Goal: Task Accomplishment & Management: Complete application form

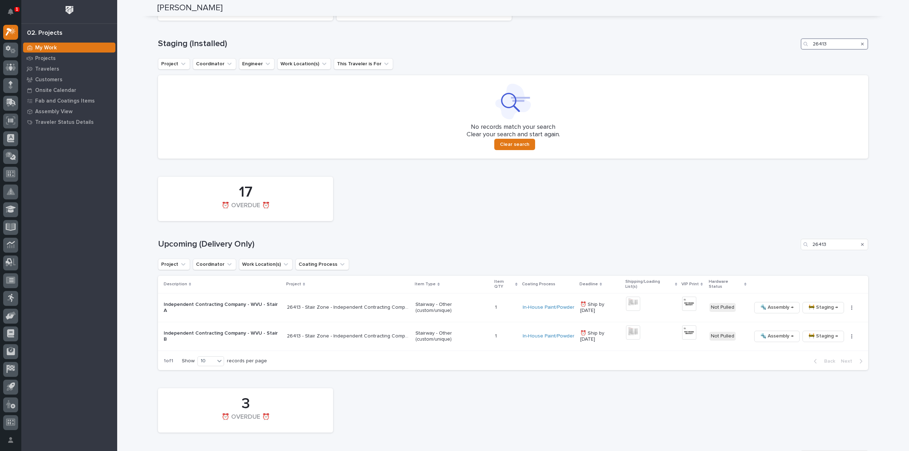
drag, startPoint x: 839, startPoint y: 46, endPoint x: 739, endPoint y: 47, distance: 99.8
click at [739, 47] on div "Staging (Installed) 26413" at bounding box center [513, 43] width 710 height 11
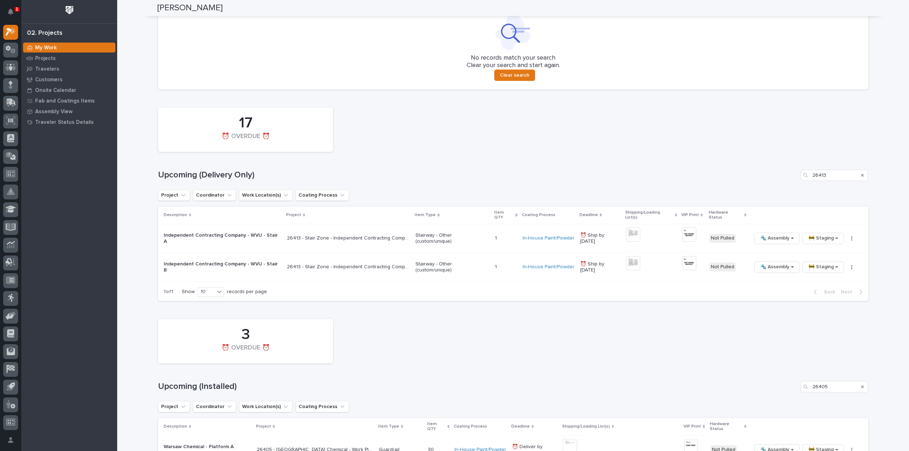
scroll to position [355, 0]
type input "26764"
drag, startPoint x: 838, startPoint y: 179, endPoint x: 792, endPoint y: 184, distance: 46.8
click at [792, 184] on div "17 ⏰ OVERDUE ⏰ Upcoming (Delivery Only) 26413 Project Coordinator Work Location…" at bounding box center [513, 200] width 710 height 197
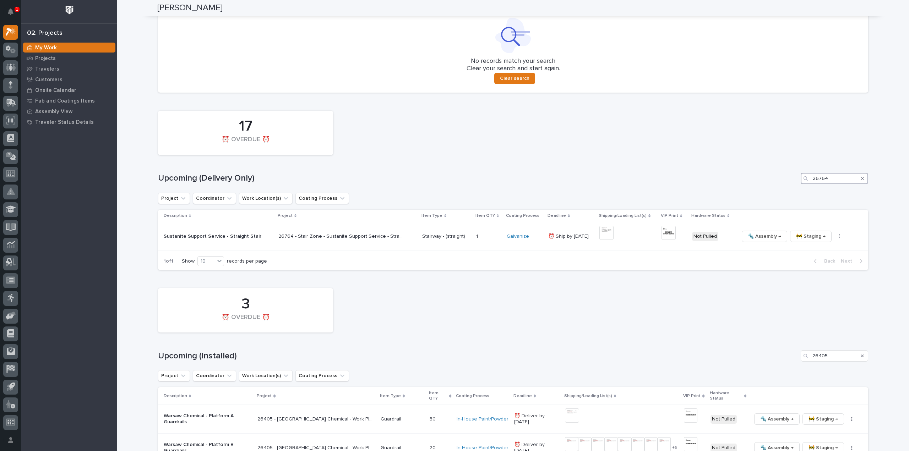
scroll to position [341, 0]
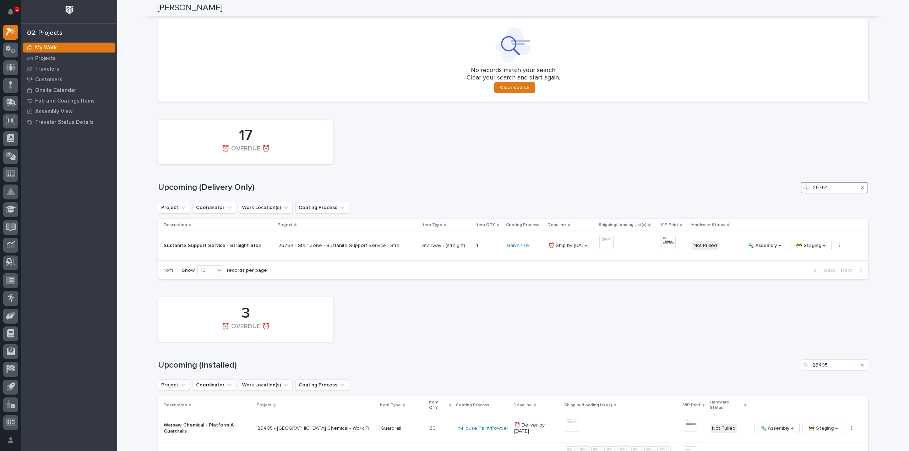
type input "26764"
click at [609, 244] on img at bounding box center [606, 242] width 14 height 14
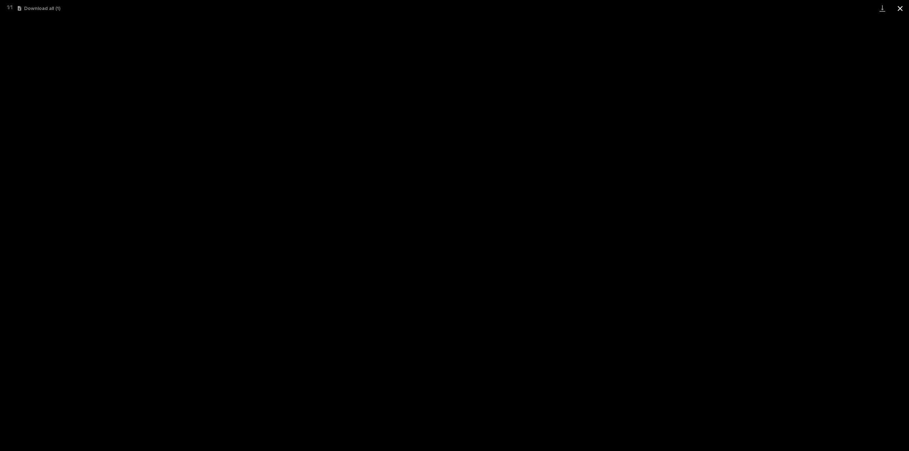
click at [899, 10] on button "Close gallery" at bounding box center [900, 8] width 18 height 17
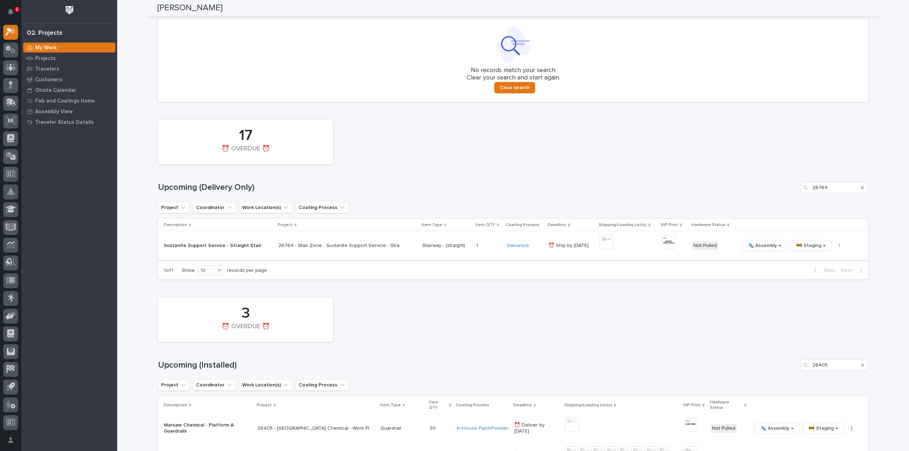
click at [663, 245] on img at bounding box center [669, 242] width 14 height 14
click at [861, 188] on icon "Search" at bounding box center [862, 188] width 3 height 4
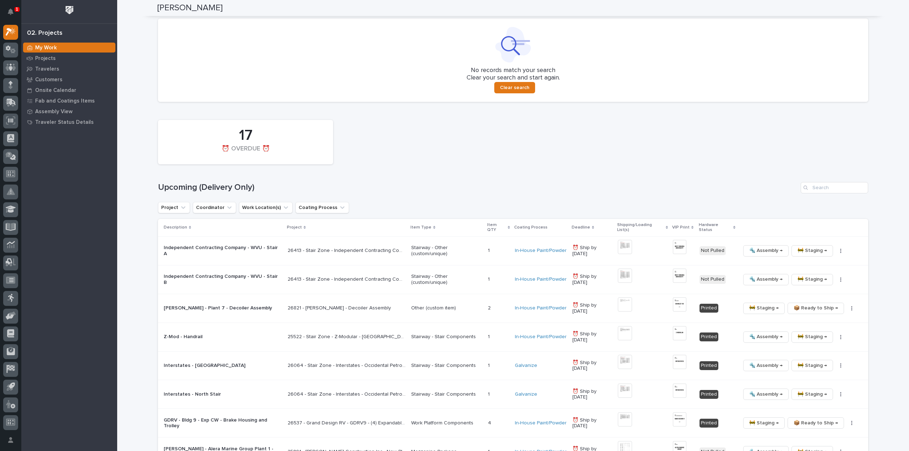
scroll to position [472, 0]
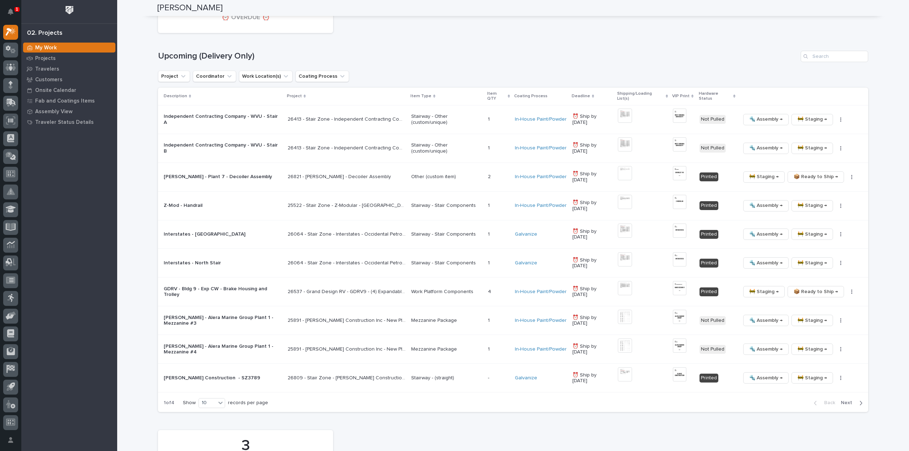
click at [897, 137] on div "Loading... Saving… Loading... Saving… Reinhart Burkholder Reinhart Burkholder S…" at bounding box center [513, 154] width 792 height 1253
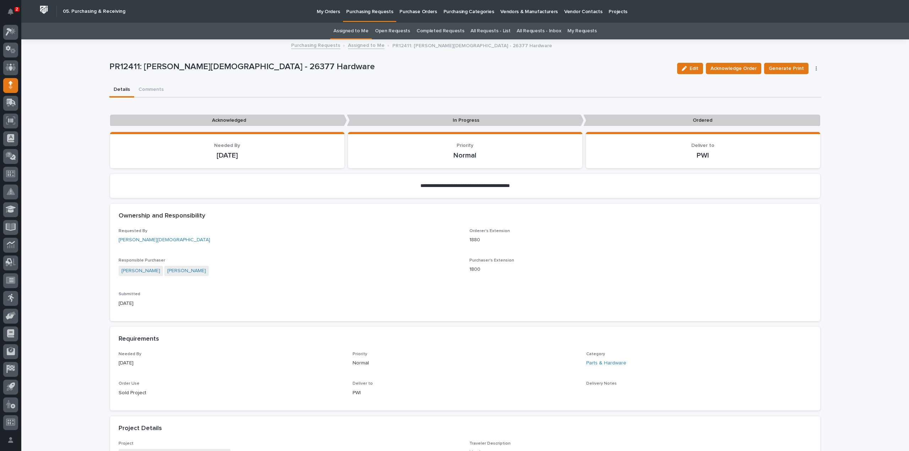
click at [365, 31] on link "Assigned to Me" at bounding box center [350, 31] width 35 height 17
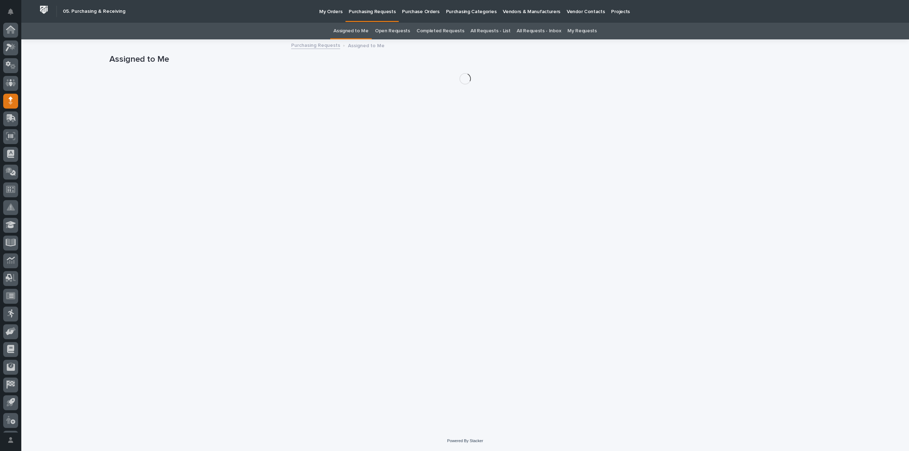
scroll to position [16, 0]
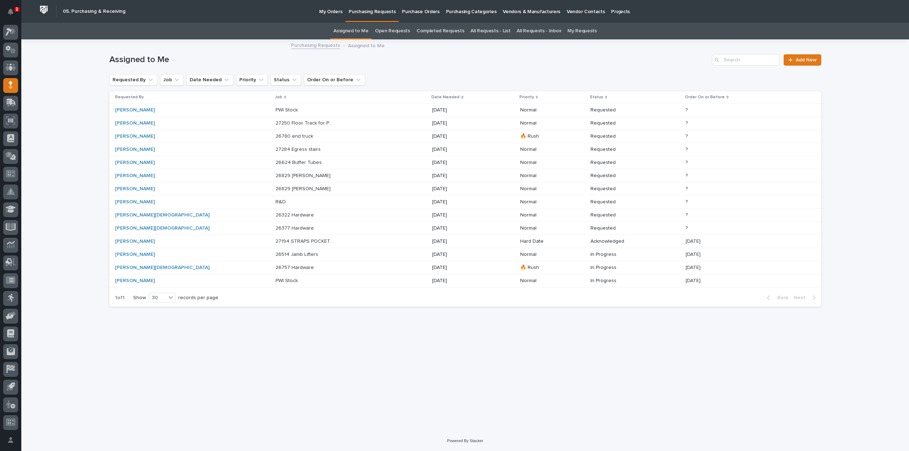
click at [276, 228] on p "26377 Hardware" at bounding box center [296, 227] width 40 height 7
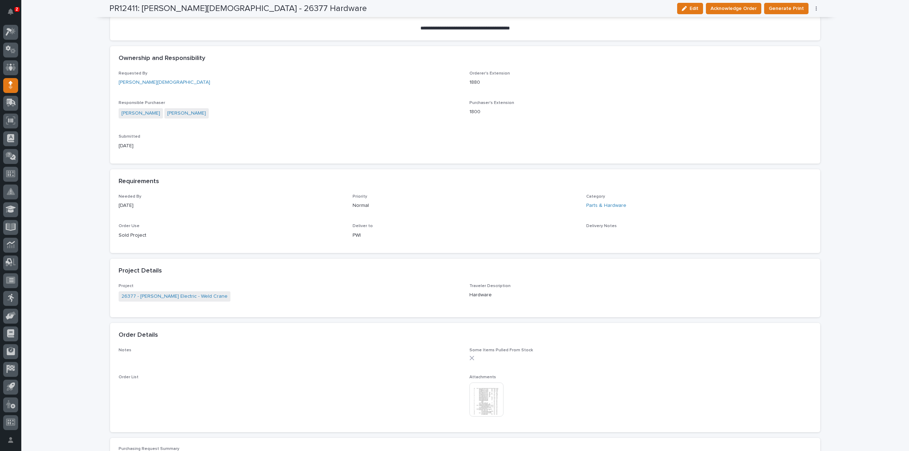
scroll to position [236, 0]
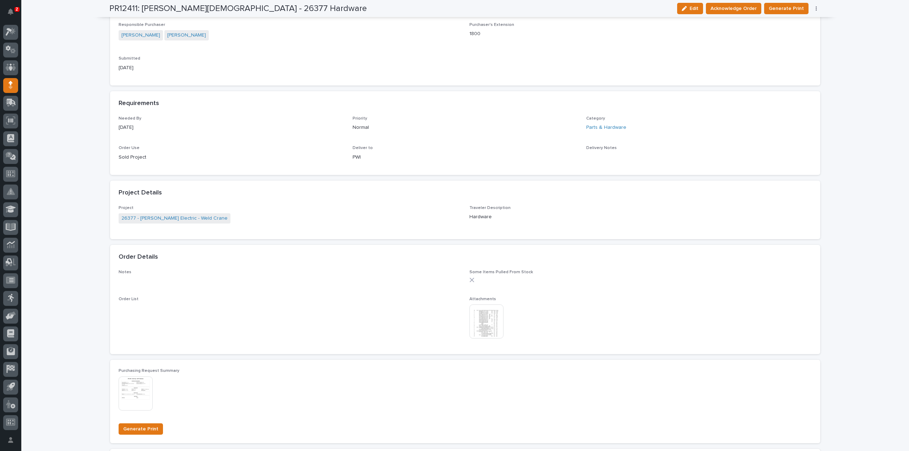
click at [479, 317] on img at bounding box center [486, 322] width 34 height 34
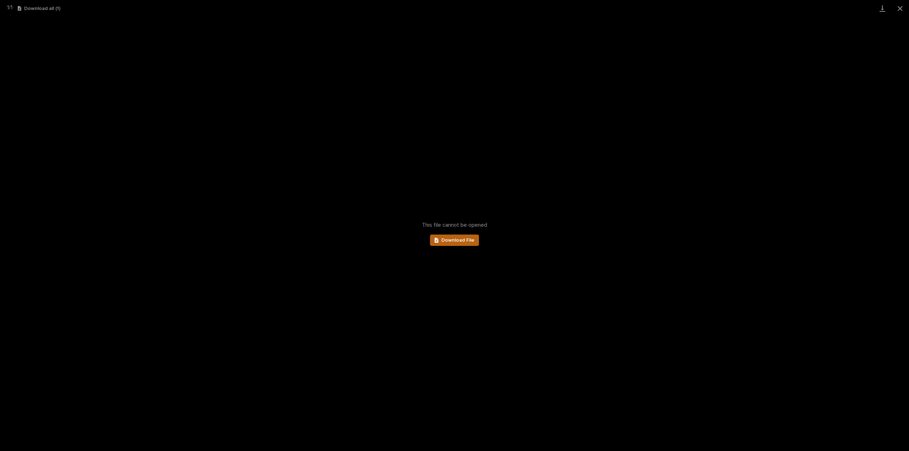
click at [464, 243] on link "Download File" at bounding box center [454, 240] width 49 height 11
click at [901, 8] on button "Close gallery" at bounding box center [900, 8] width 18 height 17
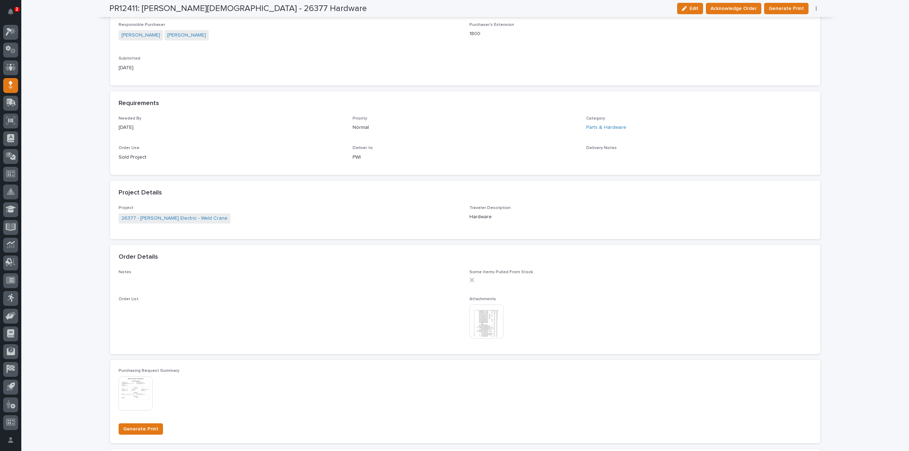
click at [482, 325] on img at bounding box center [486, 322] width 34 height 34
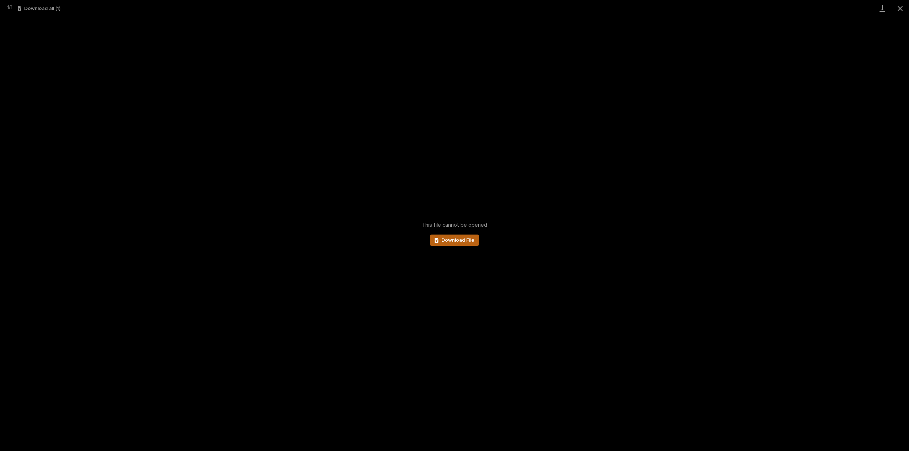
click at [466, 242] on span "Download File" at bounding box center [457, 240] width 33 height 5
click at [901, 8] on button "Close gallery" at bounding box center [900, 8] width 18 height 17
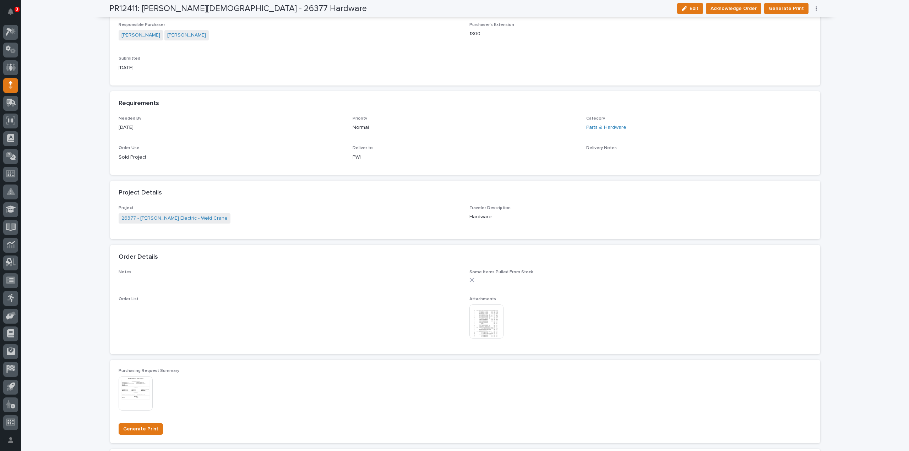
scroll to position [0, 0]
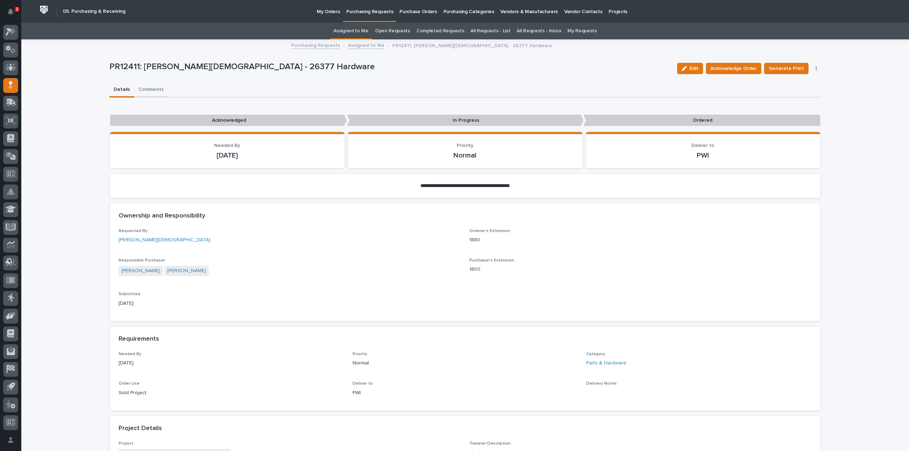
click at [151, 89] on button "Comments" at bounding box center [151, 90] width 34 height 15
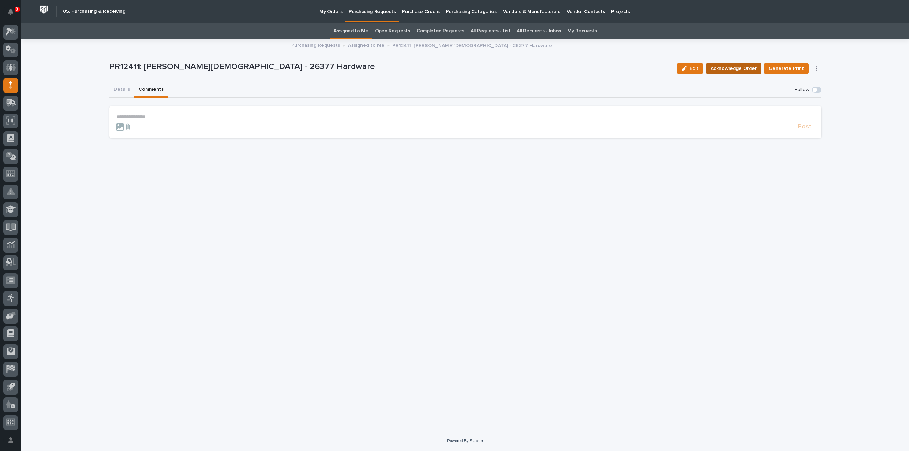
click at [728, 69] on span "Acknowledge Order" at bounding box center [734, 68] width 46 height 9
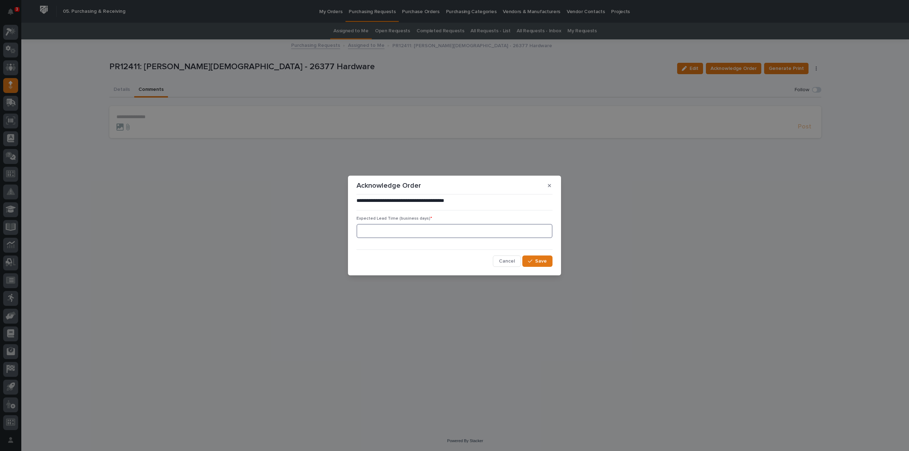
click at [444, 231] on input at bounding box center [455, 231] width 196 height 14
type input "0"
click at [534, 263] on div "button" at bounding box center [531, 261] width 7 height 5
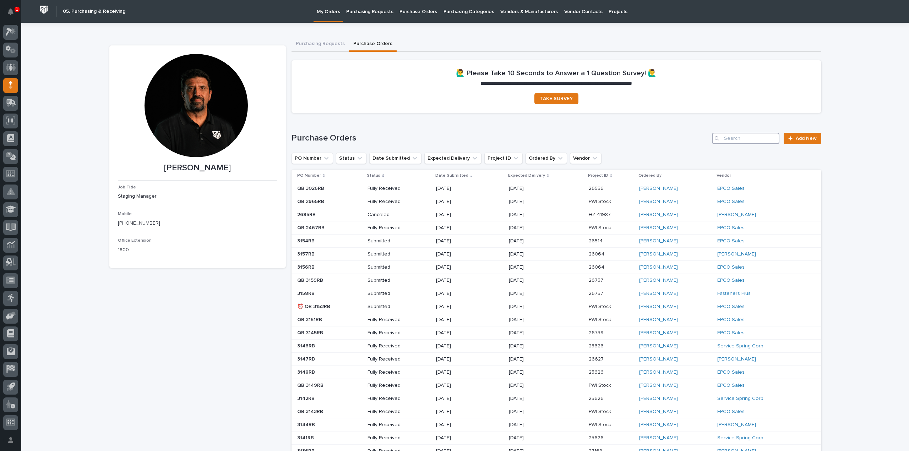
click at [766, 137] on input "Search" at bounding box center [745, 138] width 67 height 11
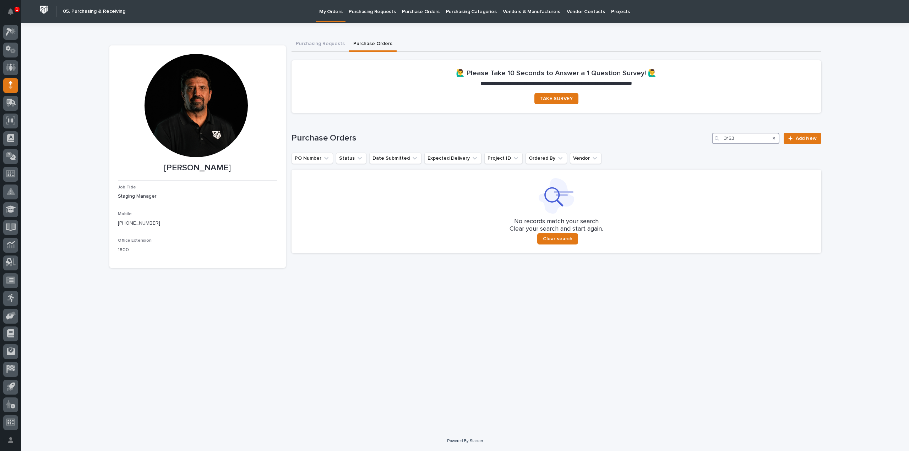
type input "3153"
drag, startPoint x: 747, startPoint y: 137, endPoint x: 714, endPoint y: 144, distance: 33.4
click at [714, 144] on div "Purchase Orders 3153 Add New PO Number Status Date Submitted Expected Delivery …" at bounding box center [557, 193] width 530 height 120
click at [817, 137] on link "Add New" at bounding box center [802, 138] width 37 height 11
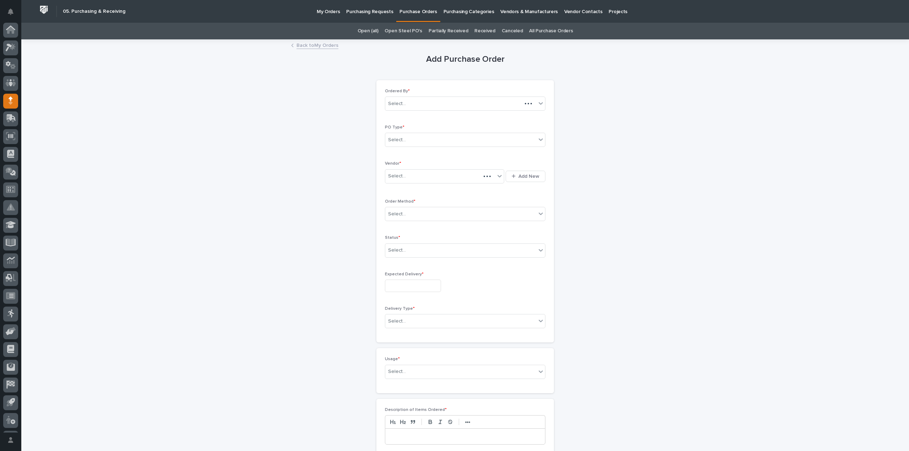
scroll to position [16, 0]
click at [445, 139] on div "Select..." at bounding box center [460, 140] width 151 height 12
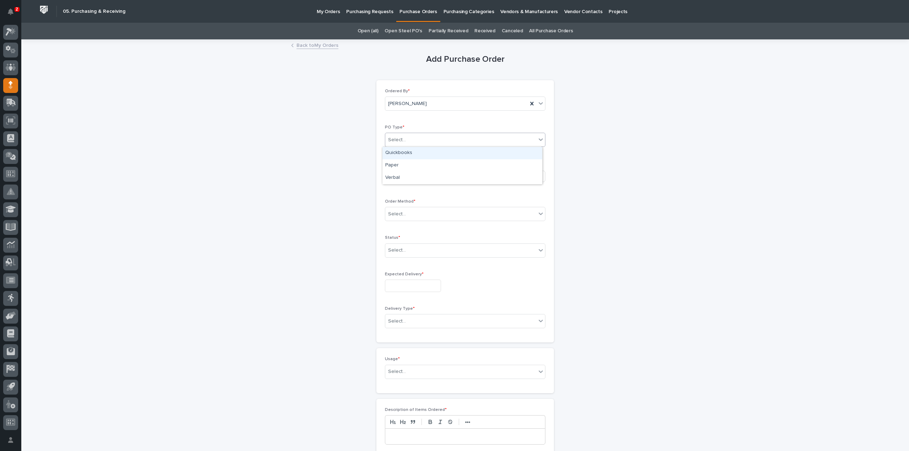
drag, startPoint x: 424, startPoint y: 161, endPoint x: 421, endPoint y: 152, distance: 9.7
click at [421, 152] on div "Quickbooks" at bounding box center [462, 153] width 160 height 12
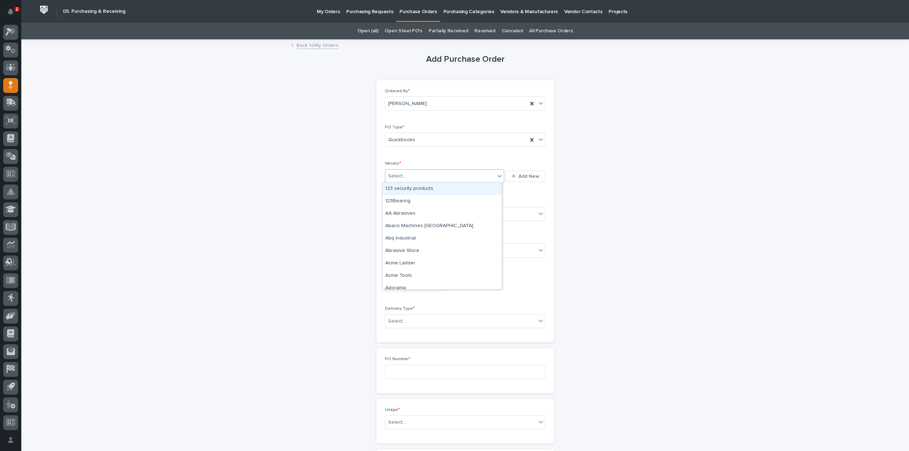
click at [416, 174] on div "Select..." at bounding box center [440, 176] width 110 height 12
type input "****"
click at [416, 177] on div "epco" at bounding box center [440, 176] width 110 height 12
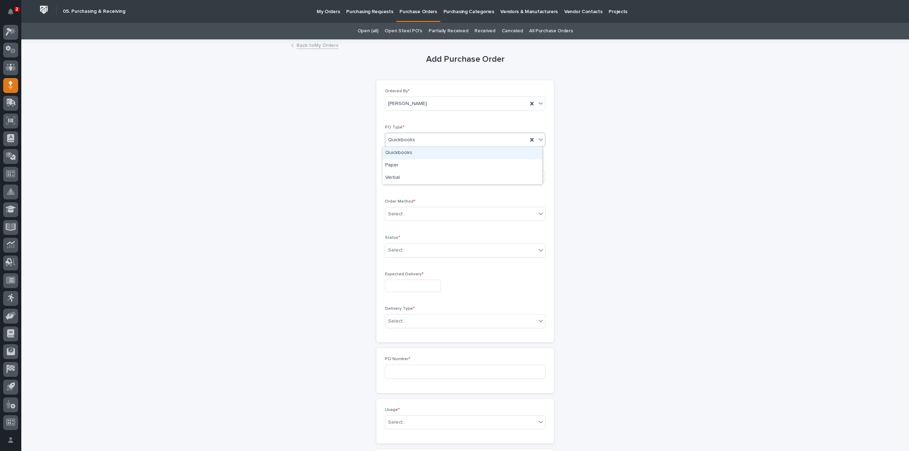
click at [429, 140] on div "Quickbooks" at bounding box center [456, 140] width 142 height 12
click at [413, 170] on div "Paper" at bounding box center [462, 165] width 160 height 12
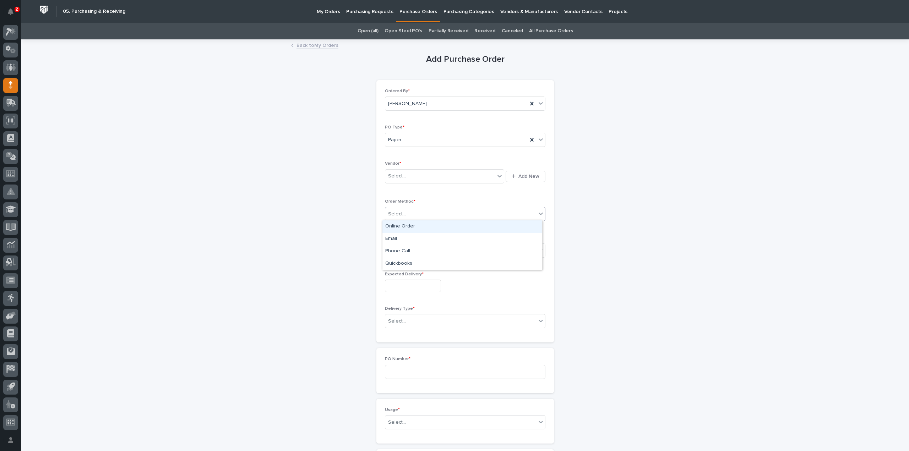
click at [410, 217] on div "Select..." at bounding box center [460, 214] width 151 height 12
click at [388, 180] on div "Select..." at bounding box center [440, 176] width 110 height 12
type input "****"
click at [394, 193] on div "EPCO Sales" at bounding box center [441, 189] width 119 height 12
click at [395, 215] on div "Select..." at bounding box center [397, 214] width 18 height 7
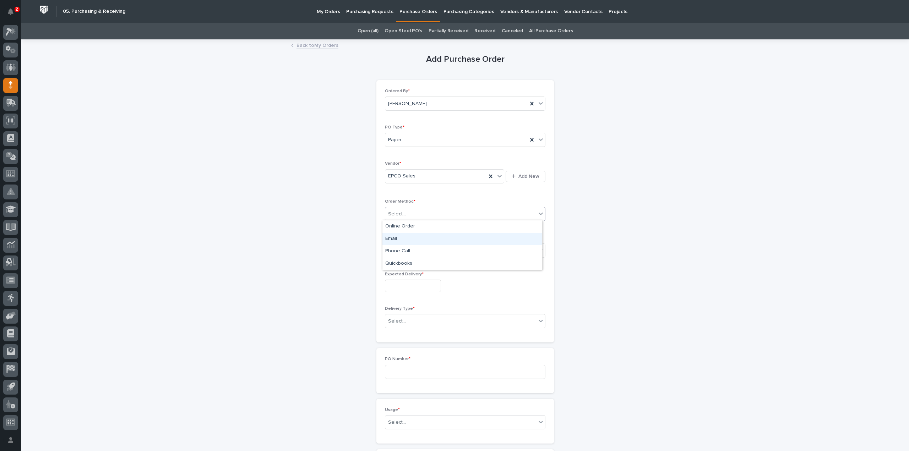
drag, startPoint x: 396, startPoint y: 231, endPoint x: 394, endPoint y: 238, distance: 7.4
click at [394, 238] on div "Email" at bounding box center [462, 239] width 160 height 12
click at [394, 251] on div "Select..." at bounding box center [397, 250] width 18 height 7
click at [397, 275] on div "Submitted" at bounding box center [462, 275] width 160 height 12
click at [402, 281] on input "text" at bounding box center [413, 286] width 56 height 12
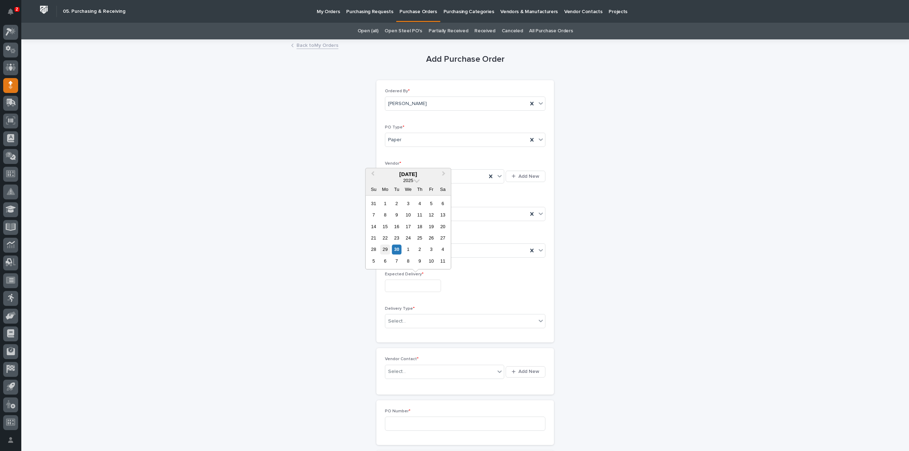
click at [386, 250] on div "29" at bounding box center [385, 250] width 10 height 10
type input "**********"
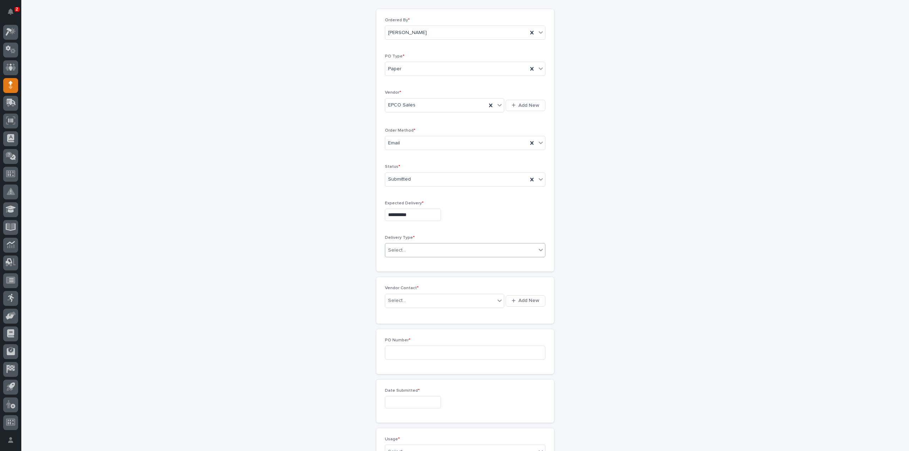
click at [399, 250] on div "Select..." at bounding box center [397, 250] width 18 height 7
click at [404, 261] on div "Deliver to PWI" at bounding box center [462, 262] width 160 height 12
click at [408, 299] on div "Select..." at bounding box center [440, 301] width 110 height 12
type input "*"
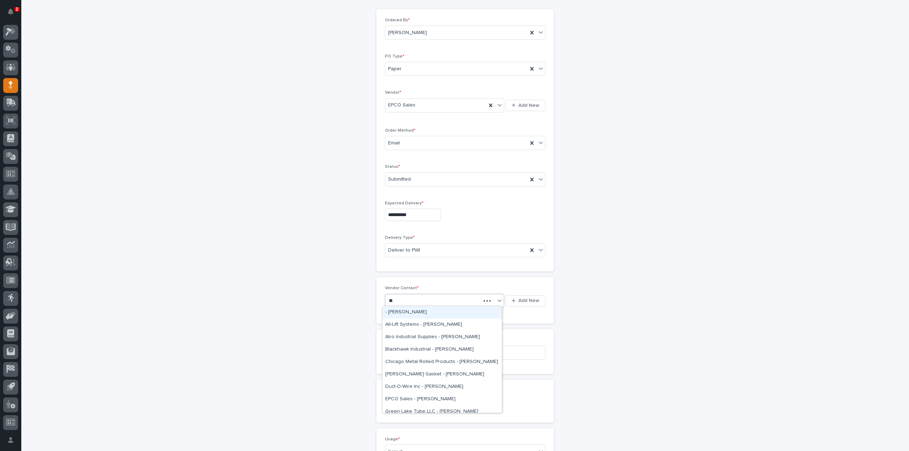
type input "***"
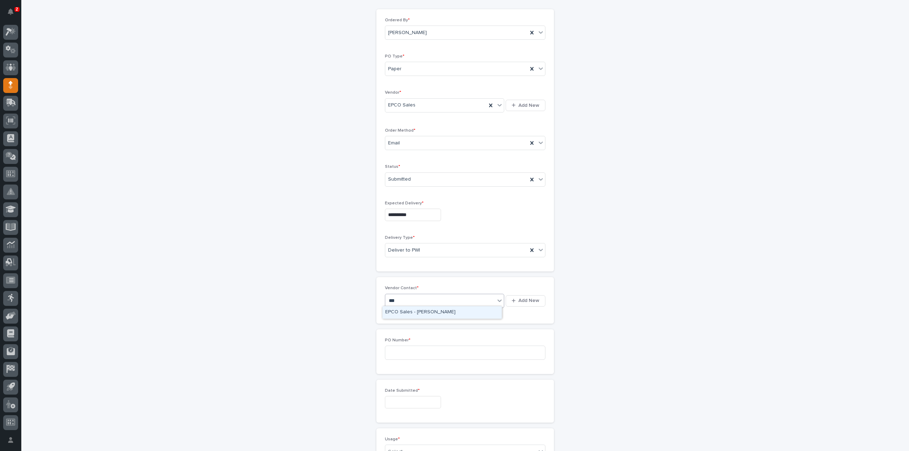
click at [408, 314] on div "EPCO Sales - [PERSON_NAME]" at bounding box center [441, 312] width 119 height 12
click at [398, 350] on input at bounding box center [465, 353] width 161 height 14
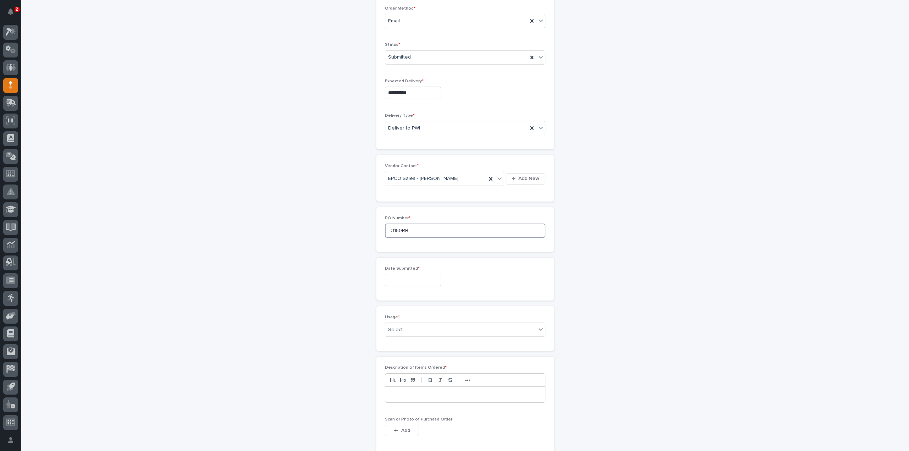
scroll to position [213, 0]
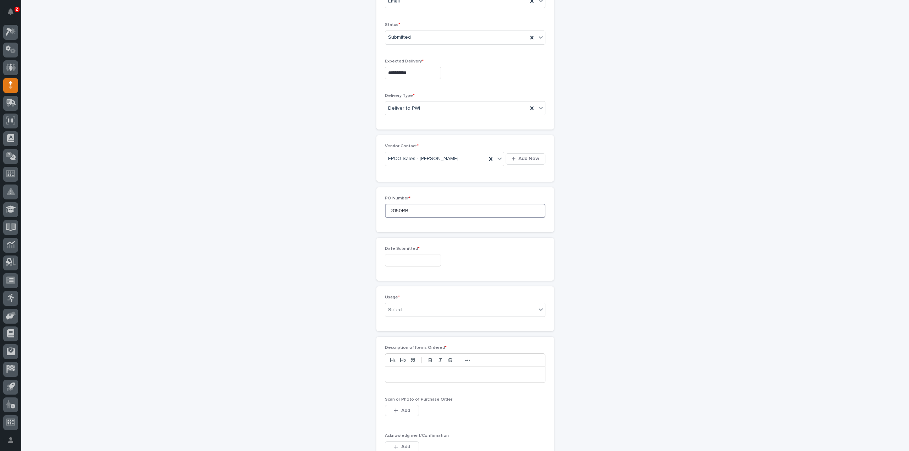
type input "3150RB"
click at [423, 256] on input "text" at bounding box center [413, 260] width 56 height 12
click at [419, 213] on div "25" at bounding box center [420, 212] width 10 height 10
type input "**********"
click at [402, 309] on div "Select..." at bounding box center [397, 309] width 18 height 7
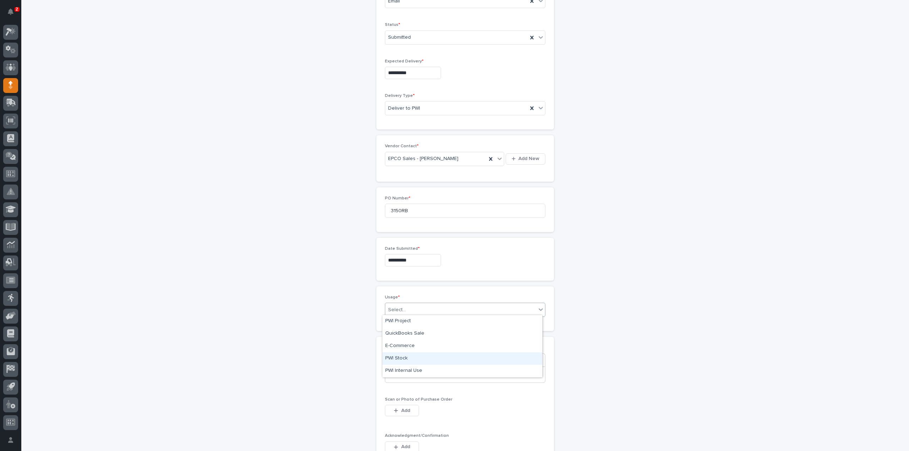
click at [401, 359] on div "PWI Stock" at bounding box center [462, 359] width 160 height 12
click at [400, 375] on p at bounding box center [465, 374] width 149 height 7
click at [396, 405] on button "Add" at bounding box center [402, 410] width 34 height 11
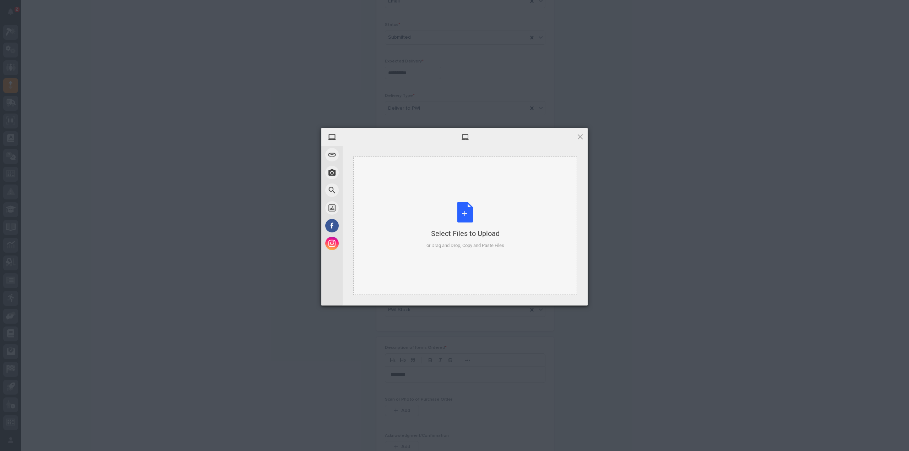
click at [463, 219] on div "Select Files to Upload or Drag and Drop, Copy and Paste Files" at bounding box center [466, 225] width 78 height 47
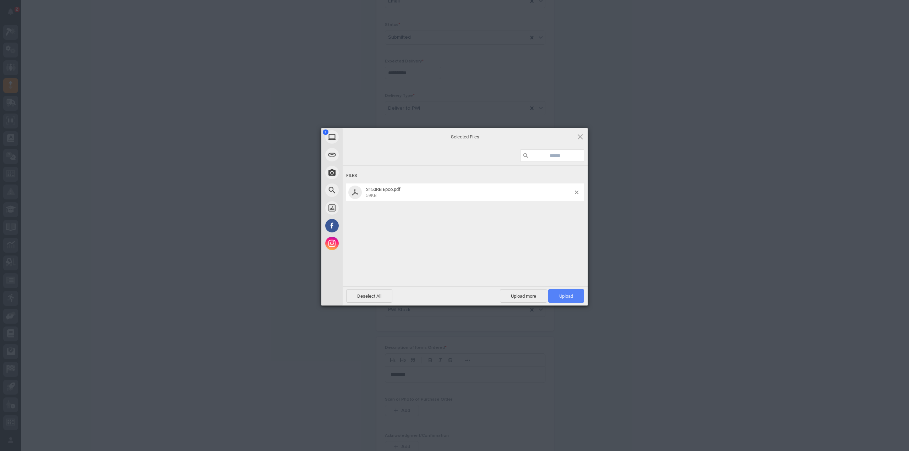
click at [568, 295] on span "Upload 1" at bounding box center [566, 296] width 14 height 5
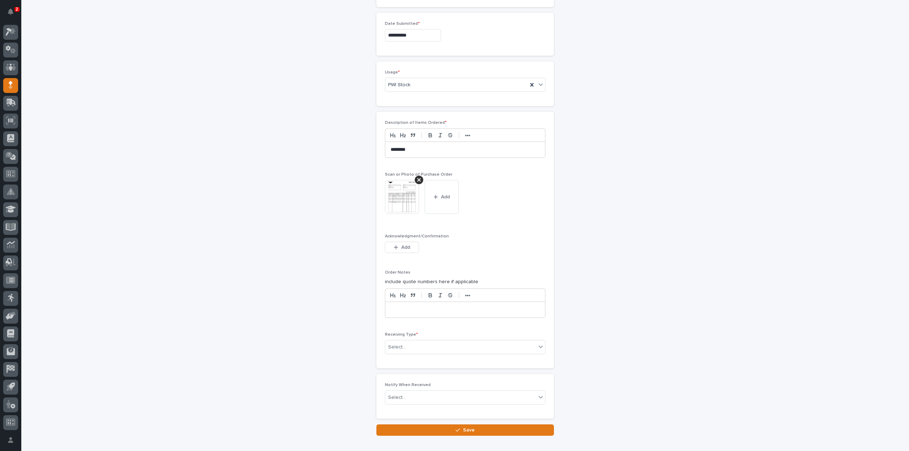
scroll to position [439, 0]
click at [411, 344] on div "Select..." at bounding box center [460, 347] width 151 height 12
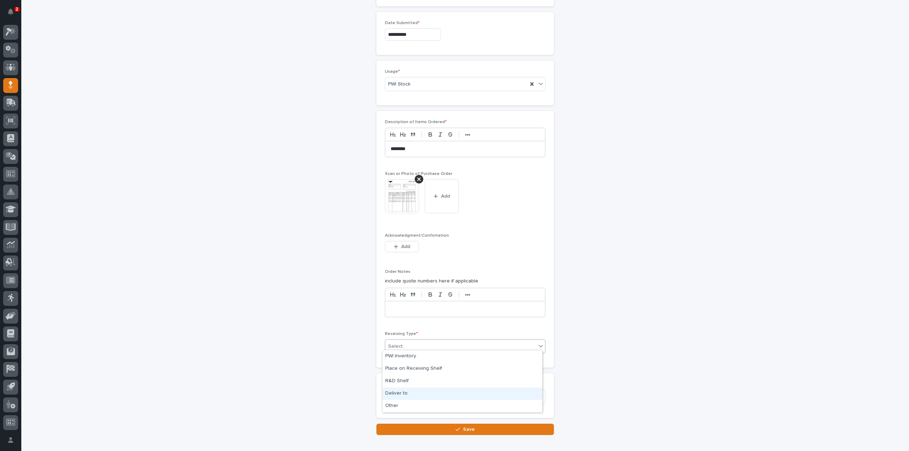
click at [404, 393] on div "Deliver to" at bounding box center [462, 394] width 160 height 12
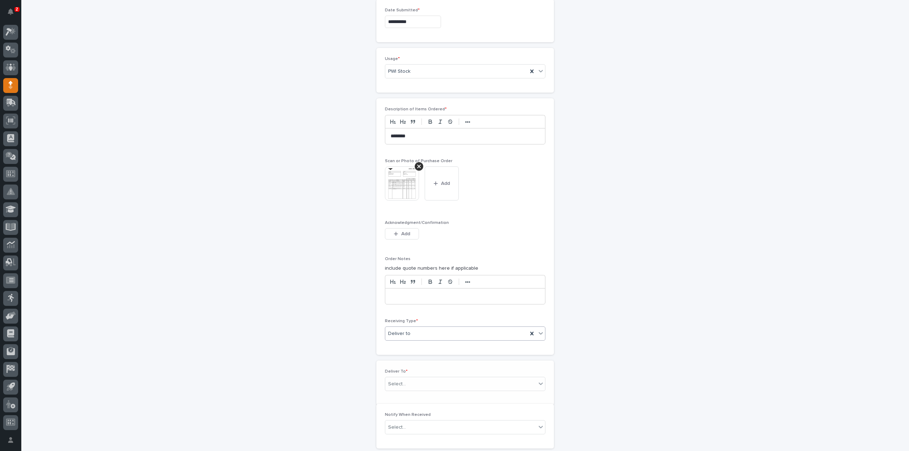
scroll to position [464, 0]
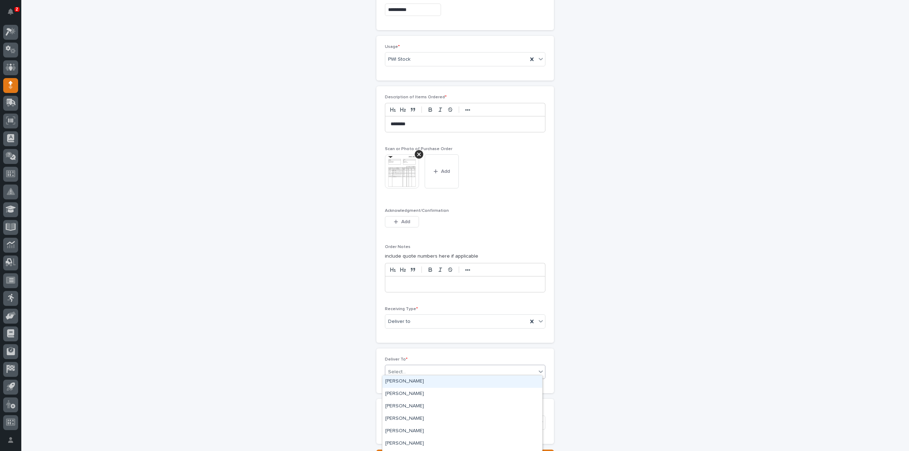
click at [396, 371] on div "Select..." at bounding box center [397, 372] width 18 height 7
type input "****"
click at [402, 382] on div "[PERSON_NAME]" at bounding box center [462, 382] width 160 height 12
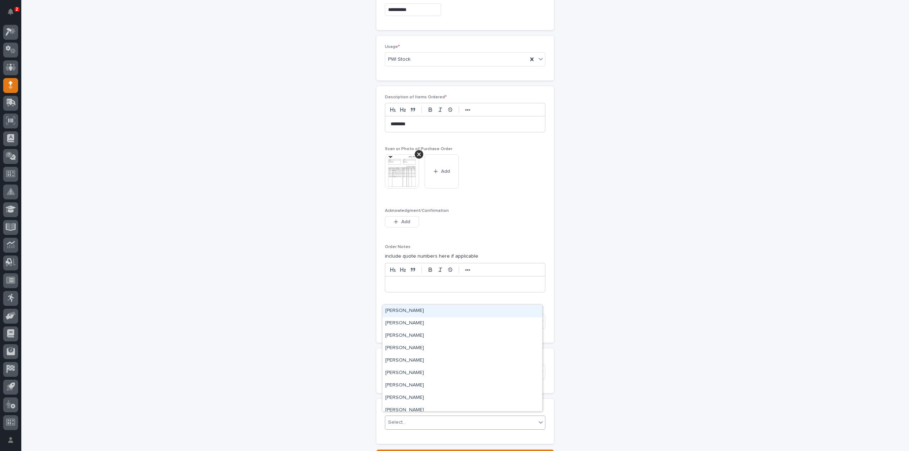
click at [396, 419] on div "Select..." at bounding box center [397, 422] width 18 height 7
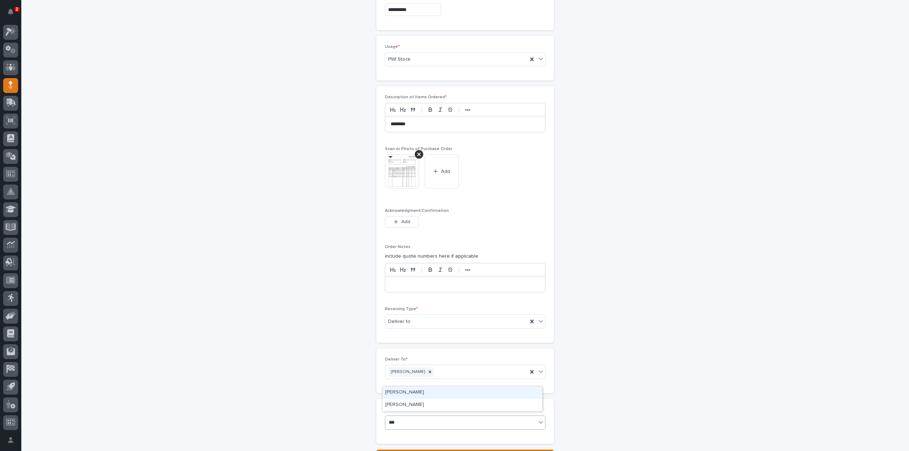
type input "****"
click at [404, 407] on div "[PERSON_NAME]" at bounding box center [462, 405] width 160 height 12
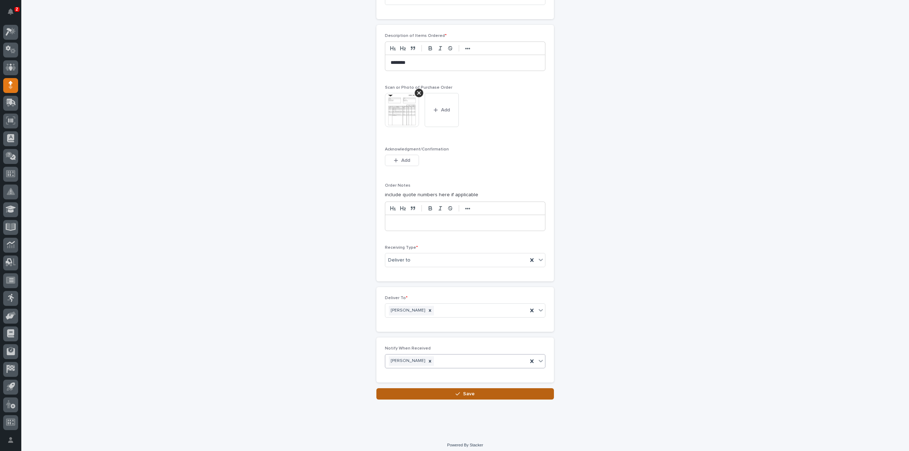
click at [476, 393] on button "Save" at bounding box center [465, 394] width 178 height 11
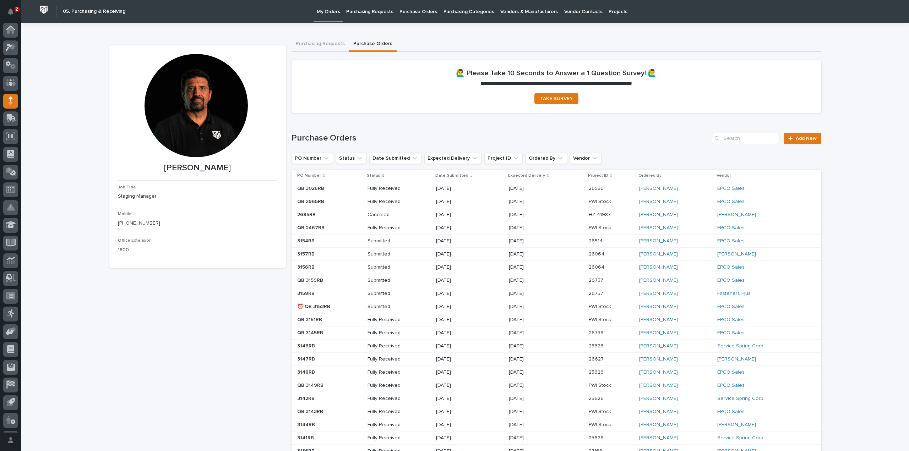
scroll to position [16, 0]
click at [746, 141] on input "Search" at bounding box center [745, 138] width 67 height 11
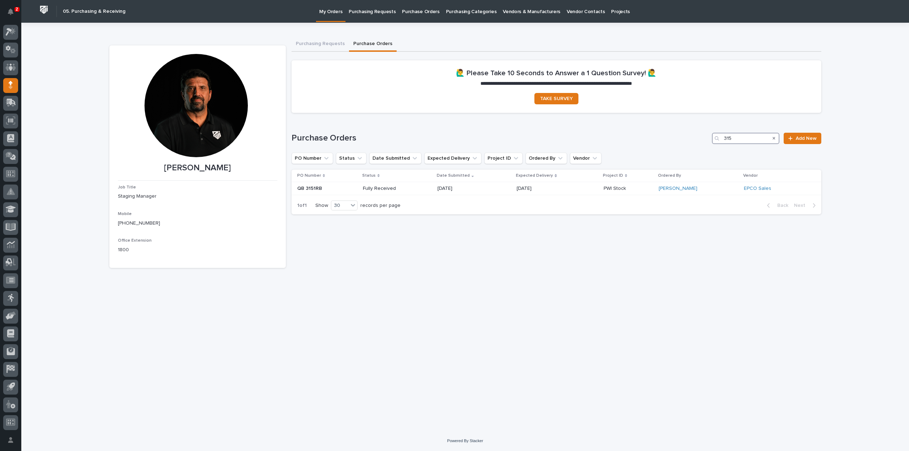
type input "3152"
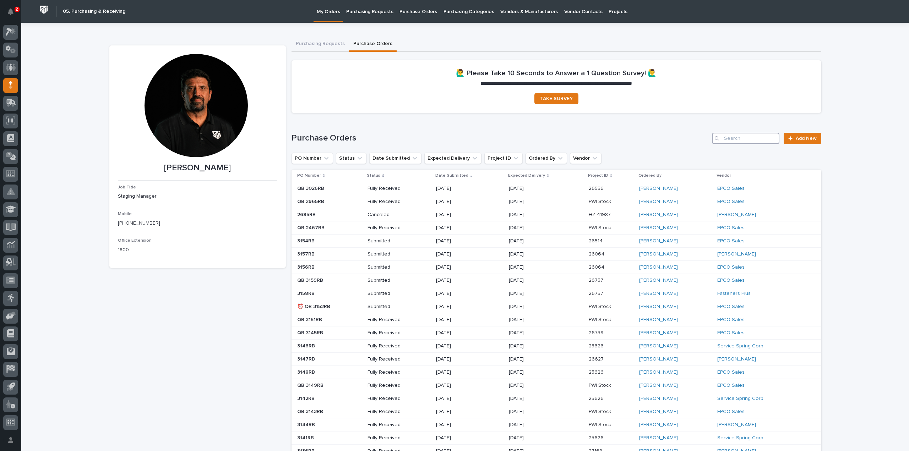
click at [746, 141] on input "Search" at bounding box center [745, 138] width 67 height 11
type input "3153"
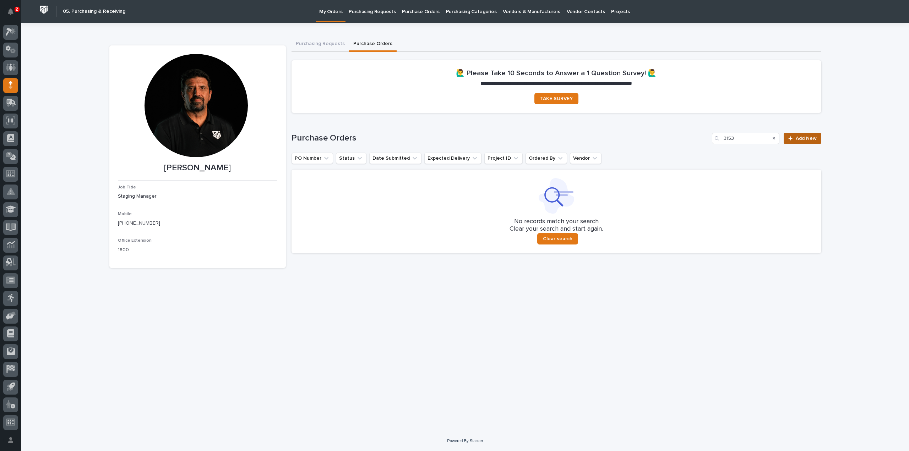
click at [800, 141] on span "Add New" at bounding box center [806, 138] width 21 height 5
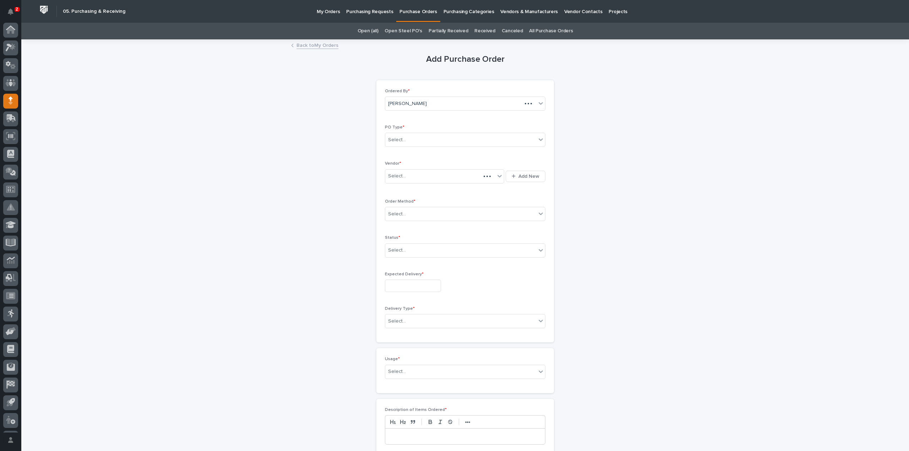
scroll to position [16, 0]
click at [409, 139] on div "Select..." at bounding box center [460, 140] width 151 height 12
click at [400, 164] on div "Paper" at bounding box center [462, 165] width 160 height 12
click at [398, 177] on div "Select..." at bounding box center [397, 176] width 18 height 7
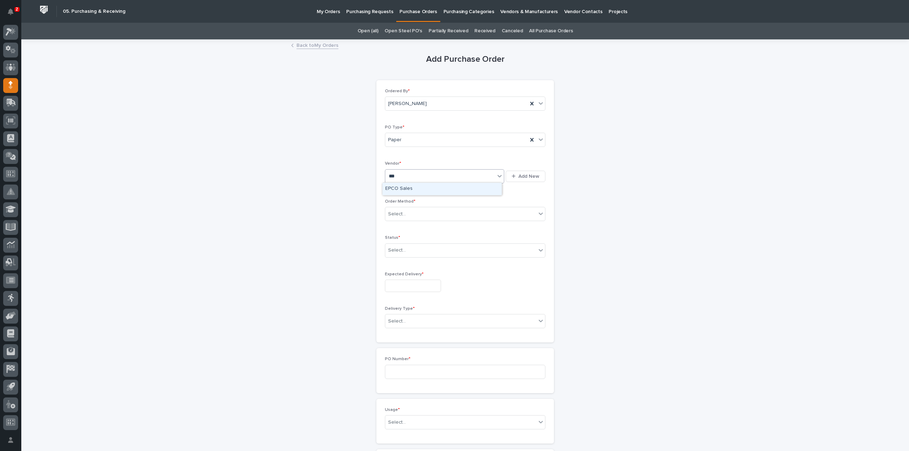
type input "****"
click at [410, 189] on div "EPCO Sales" at bounding box center [441, 189] width 119 height 12
click at [404, 213] on div "Select..." at bounding box center [460, 214] width 151 height 12
click at [395, 239] on div "Email" at bounding box center [462, 239] width 160 height 12
click at [395, 250] on div "Select..." at bounding box center [397, 250] width 18 height 7
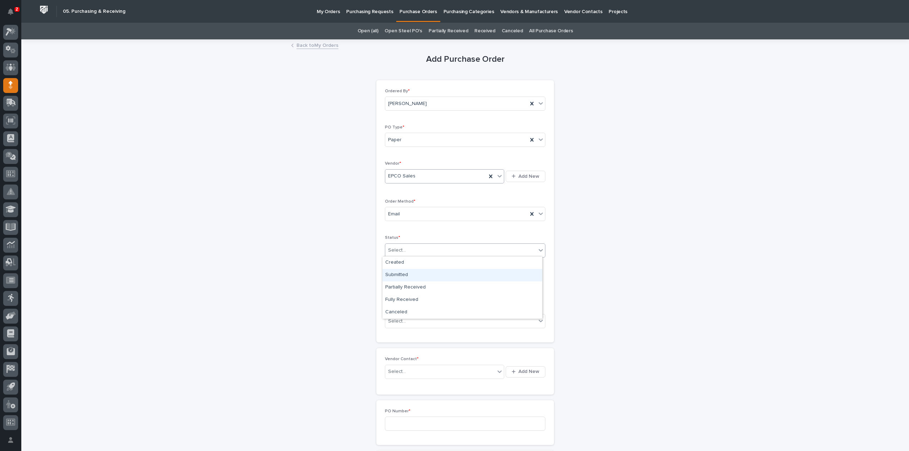
click at [402, 275] on div "Submitted" at bounding box center [462, 275] width 160 height 12
click at [405, 288] on input "text" at bounding box center [413, 286] width 56 height 12
click at [386, 250] on div "29" at bounding box center [385, 250] width 10 height 10
type input "**********"
click at [399, 320] on div "Select..." at bounding box center [397, 321] width 18 height 7
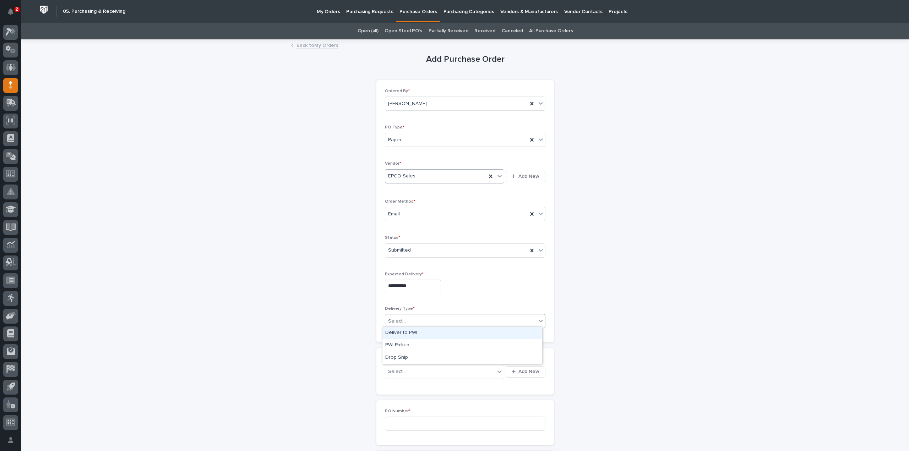
click at [412, 332] on div "Deliver to PWI" at bounding box center [462, 333] width 160 height 12
click at [398, 371] on div "Select..." at bounding box center [397, 371] width 18 height 7
type input "*****"
click at [401, 382] on div "EPCO Sales - [PERSON_NAME]" at bounding box center [441, 384] width 119 height 12
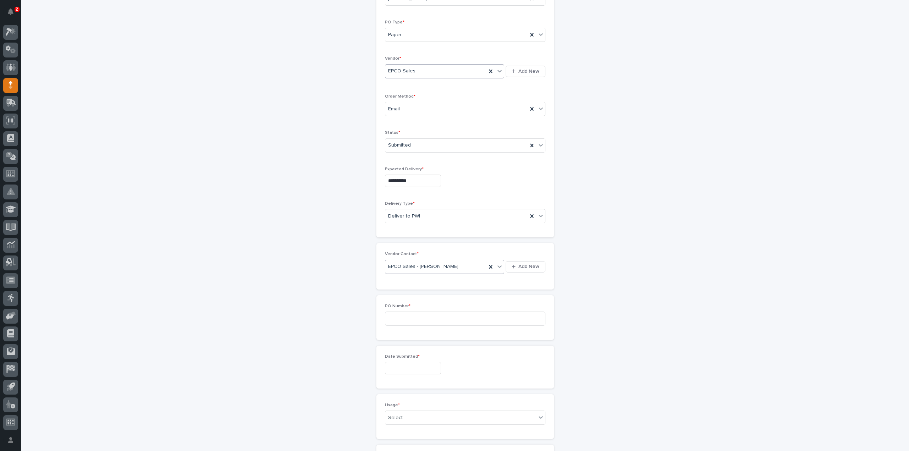
scroll to position [142, 0]
click at [412, 282] on input at bounding box center [465, 282] width 161 height 14
type input "3153RB"
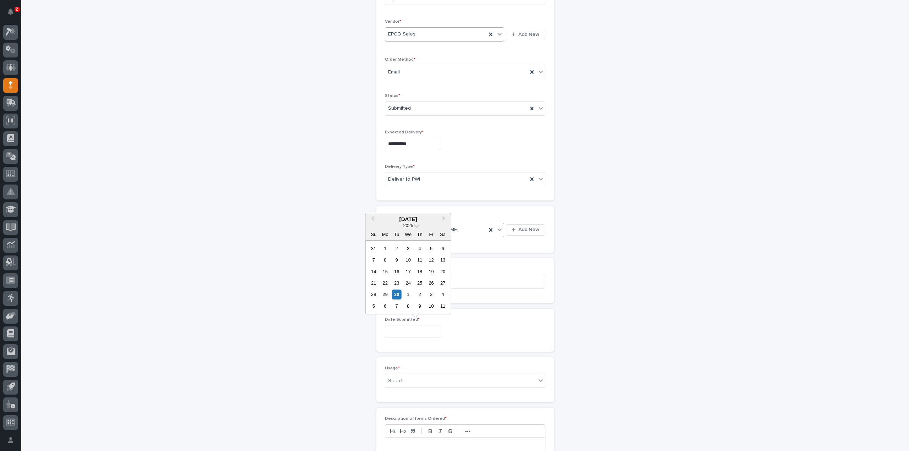
click at [392, 331] on input "text" at bounding box center [413, 331] width 56 height 12
click at [420, 282] on div "25" at bounding box center [420, 283] width 10 height 10
type input "**********"
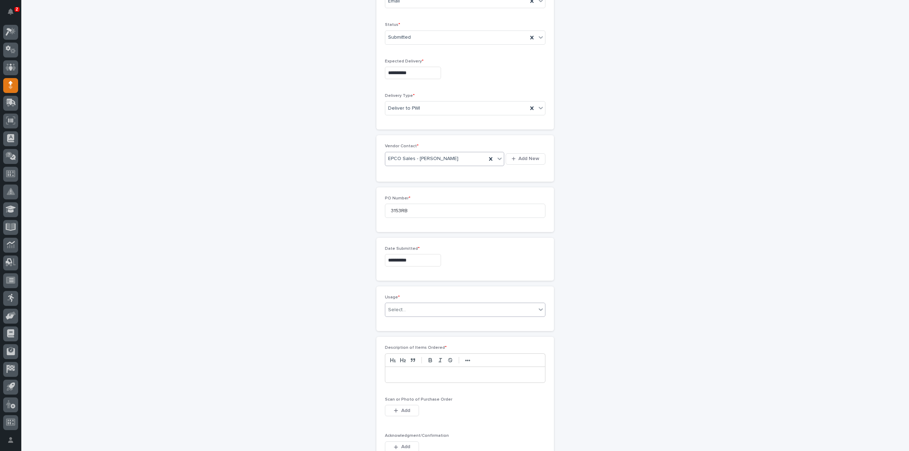
click at [411, 308] on div "Select..." at bounding box center [460, 310] width 151 height 12
click at [398, 323] on div "PWI Project" at bounding box center [462, 321] width 160 height 12
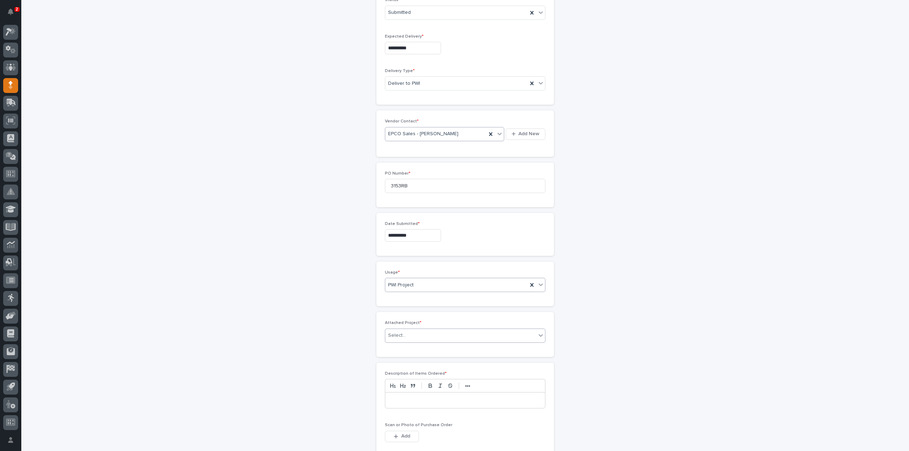
click at [407, 335] on div "Select..." at bounding box center [460, 336] width 151 height 12
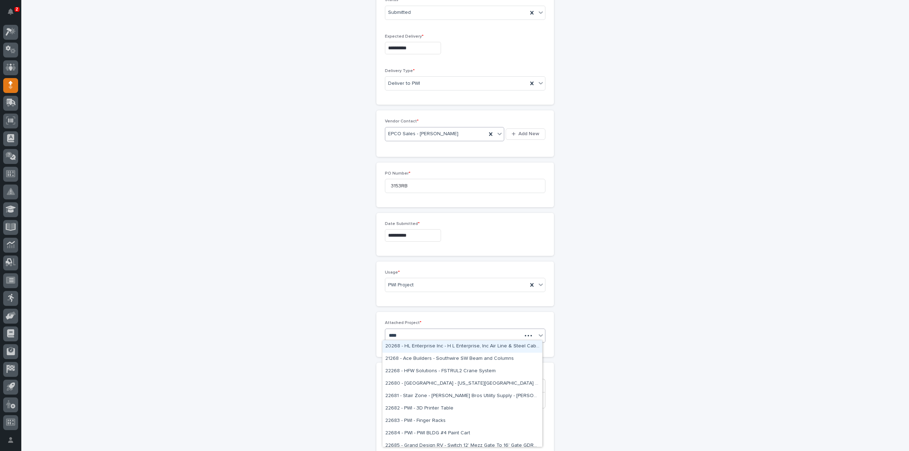
type input "*****"
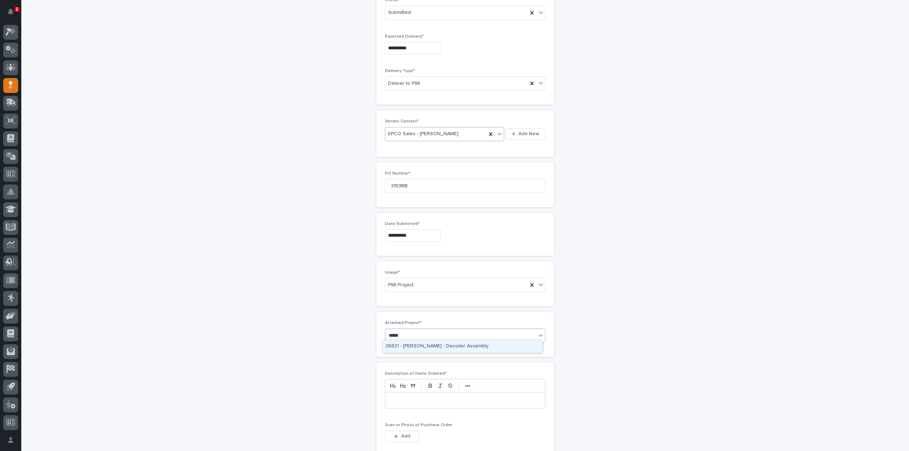
click at [405, 348] on div "26821 - [PERSON_NAME] - Decoiler Assembly" at bounding box center [462, 347] width 160 height 12
click at [404, 397] on p at bounding box center [465, 400] width 149 height 7
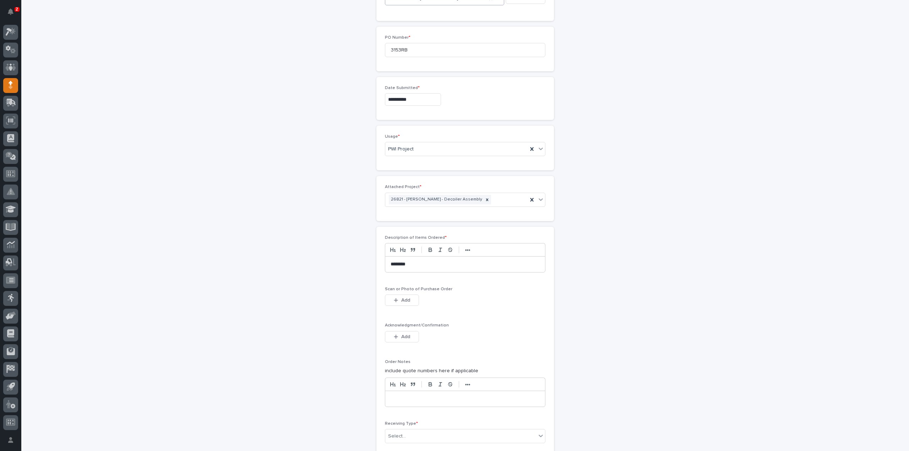
scroll to position [380, 0]
click at [405, 294] on button "Add" at bounding box center [402, 294] width 34 height 11
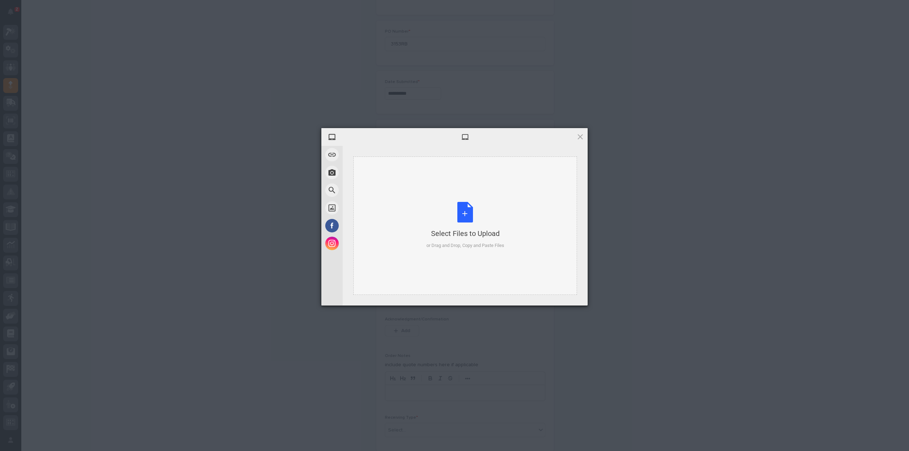
click at [465, 217] on div "Select Files to Upload or Drag and Drop, Copy and Paste Files" at bounding box center [466, 225] width 78 height 47
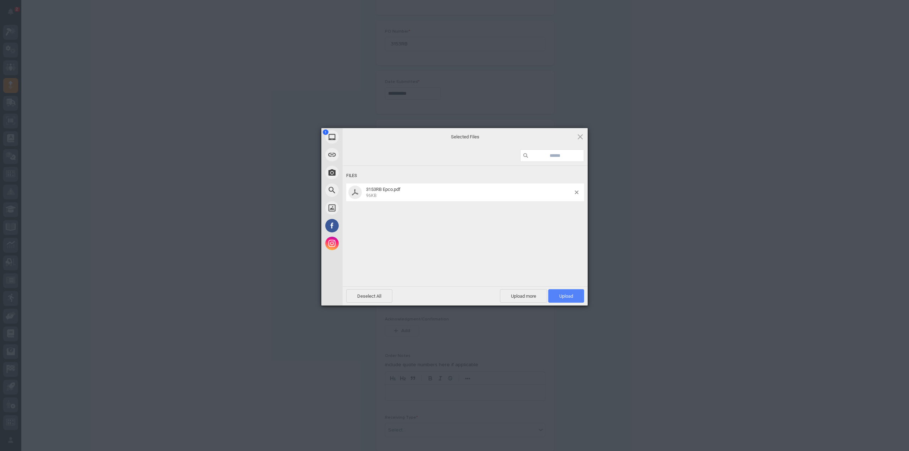
click at [571, 300] on span "Upload 1" at bounding box center [566, 295] width 36 height 13
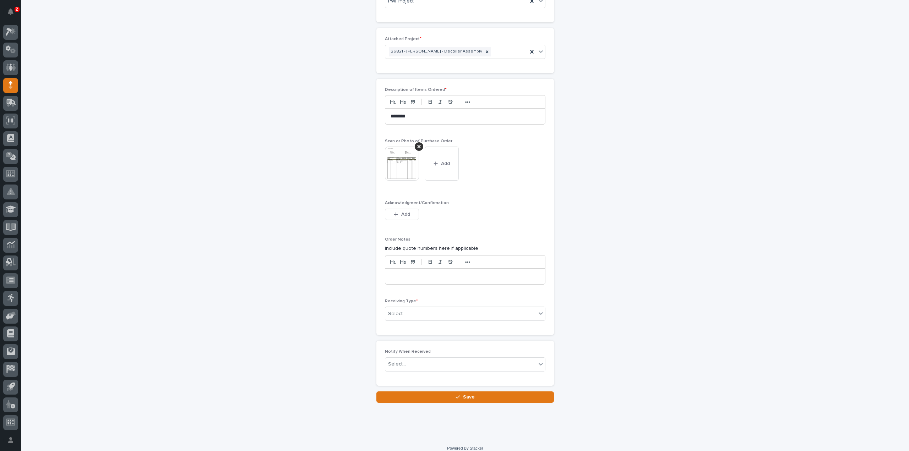
scroll to position [525, 0]
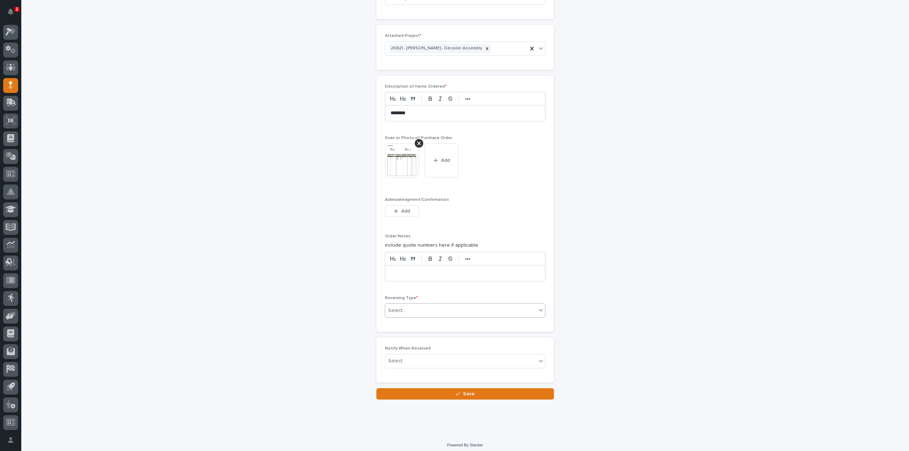
click at [401, 308] on div "Select..." at bounding box center [397, 310] width 18 height 7
click at [403, 357] on div "Deliver to" at bounding box center [462, 358] width 160 height 12
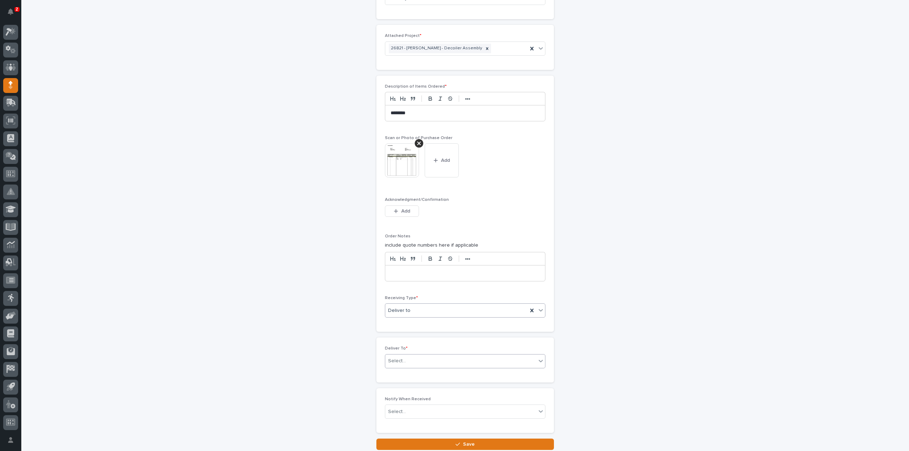
click at [402, 357] on div "Select..." at bounding box center [460, 361] width 151 height 12
type input "****"
click at [407, 370] on div "[PERSON_NAME]" at bounding box center [462, 371] width 160 height 12
click at [408, 407] on div "Select..." at bounding box center [460, 412] width 151 height 12
type input "****"
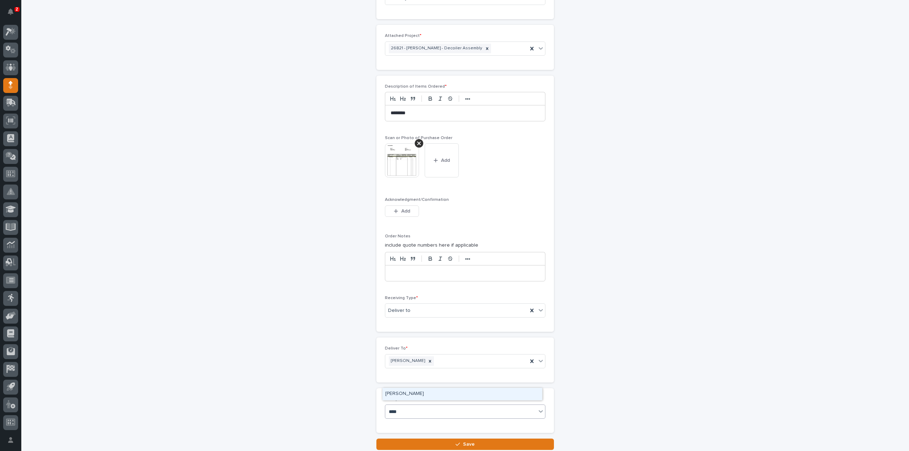
click at [413, 395] on div "[PERSON_NAME]" at bounding box center [462, 394] width 160 height 12
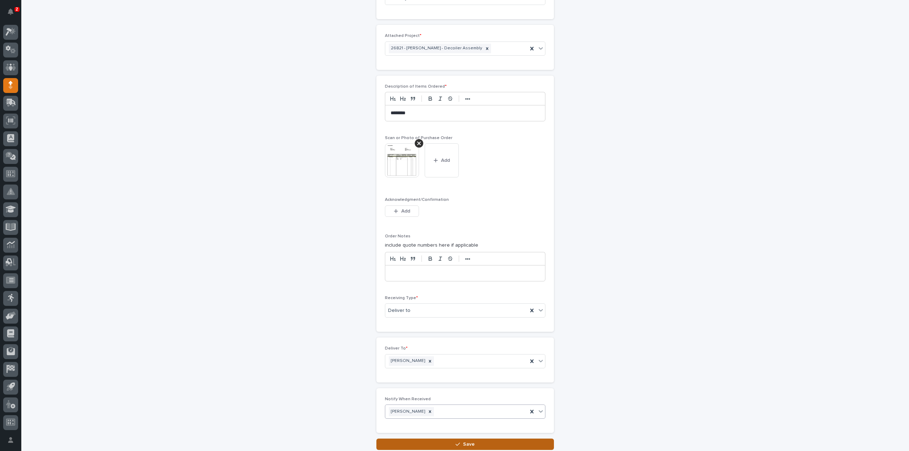
drag, startPoint x: 427, startPoint y: 440, endPoint x: 460, endPoint y: 442, distance: 33.1
click at [427, 440] on button "Save" at bounding box center [465, 444] width 178 height 11
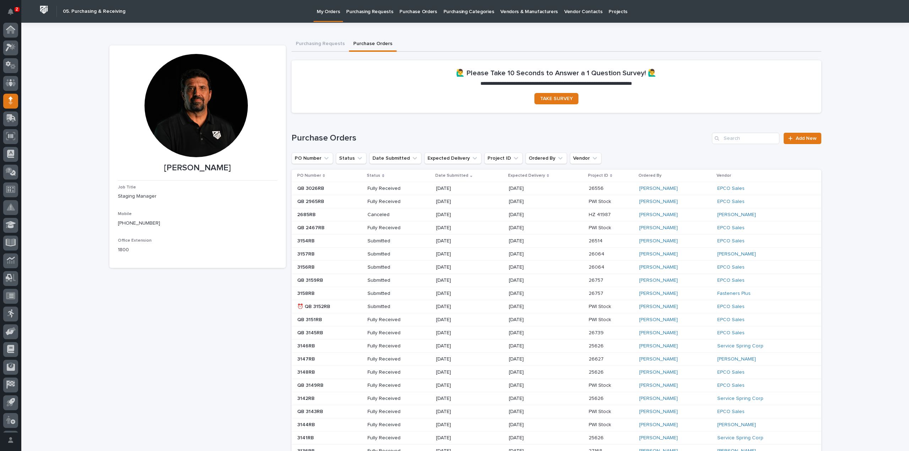
scroll to position [16, 0]
click at [743, 137] on input "Search" at bounding box center [745, 138] width 67 height 11
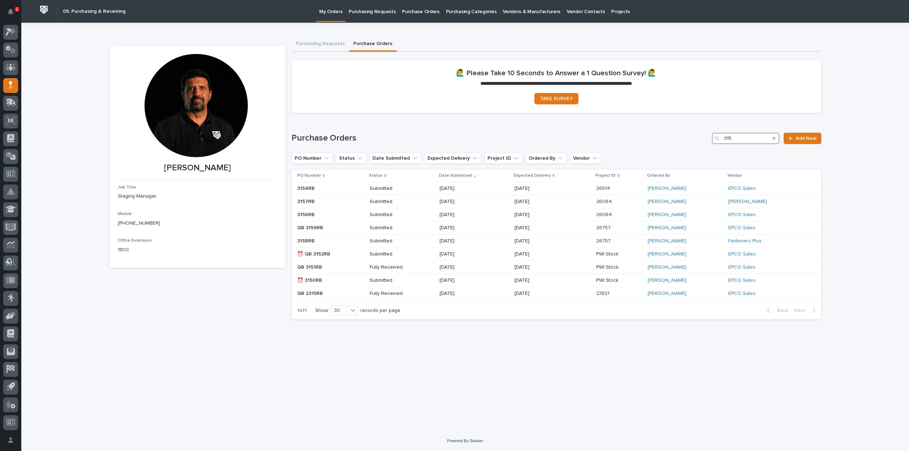
type input "3155"
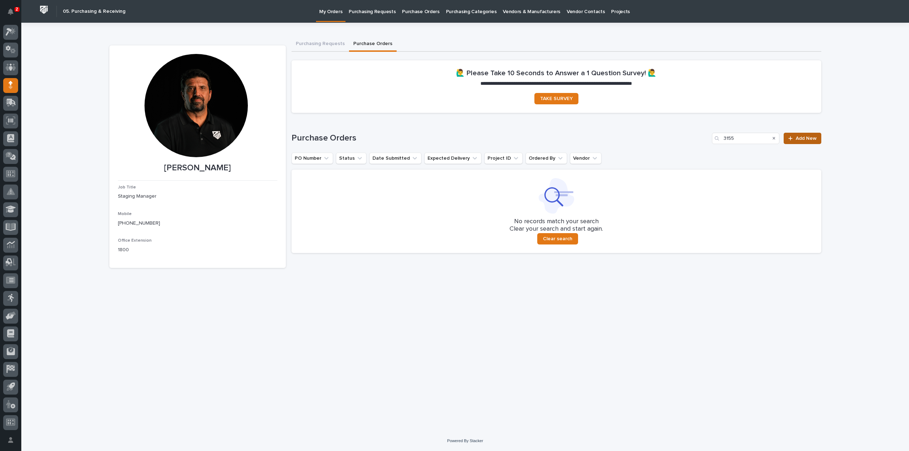
click at [816, 140] on span "Add New" at bounding box center [806, 138] width 21 height 5
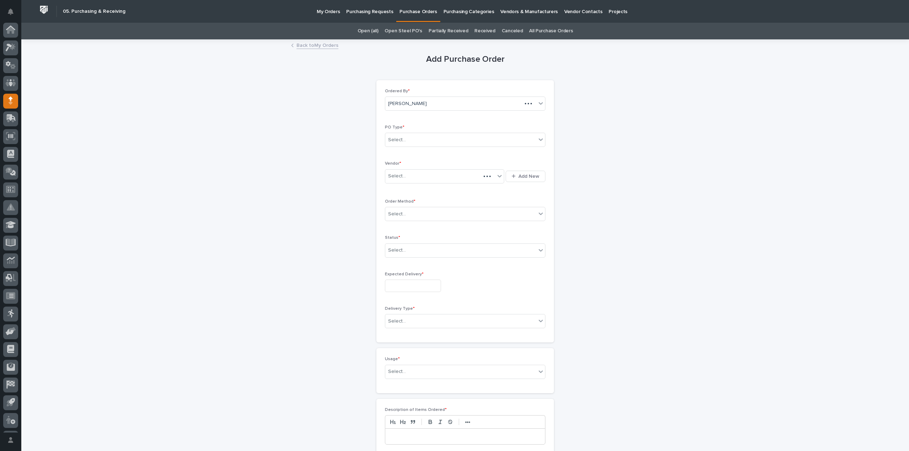
scroll to position [16, 0]
click at [407, 142] on div "Select..." at bounding box center [460, 140] width 151 height 12
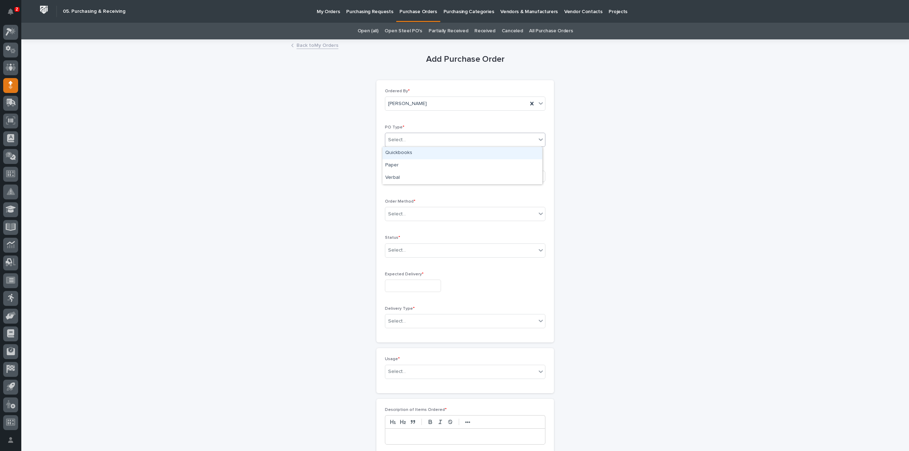
click at [401, 153] on div "Quickbooks" at bounding box center [462, 153] width 160 height 12
click at [400, 176] on div "Select..." at bounding box center [397, 176] width 18 height 7
type input "****"
click at [409, 187] on div "EPCO Sales" at bounding box center [441, 189] width 119 height 12
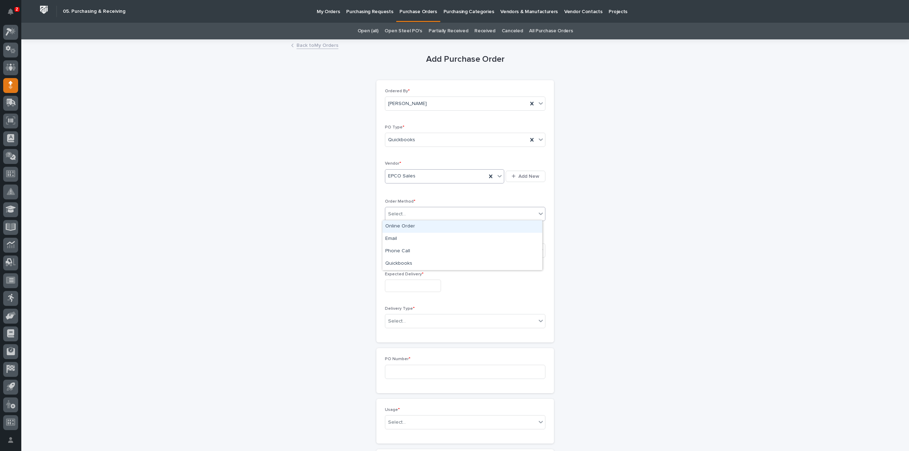
click at [407, 210] on div at bounding box center [407, 214] width 1 height 9
click at [398, 239] on div "Email" at bounding box center [462, 239] width 160 height 12
click at [400, 248] on div "Select..." at bounding box center [397, 250] width 18 height 7
click at [397, 276] on div "Submitted" at bounding box center [462, 275] width 160 height 12
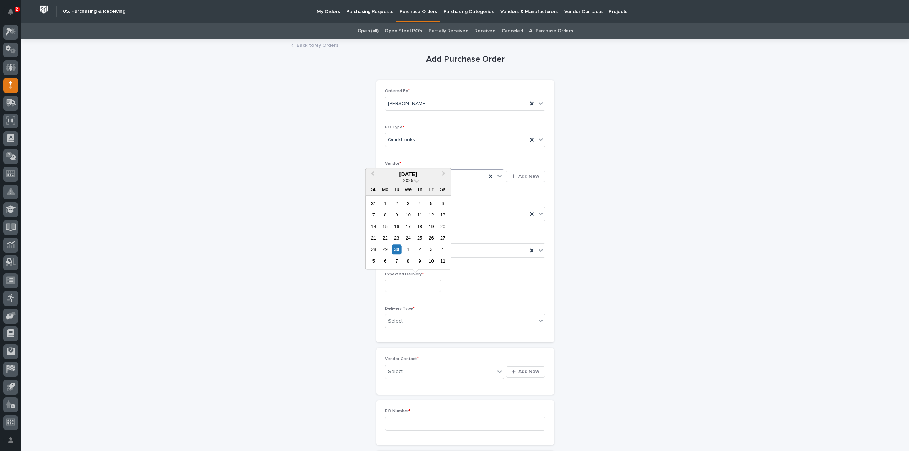
click at [398, 287] on input "text" at bounding box center [413, 286] width 56 height 12
click at [397, 250] on div "30" at bounding box center [397, 250] width 10 height 10
type input "**********"
click at [405, 321] on div "Select..." at bounding box center [460, 322] width 151 height 12
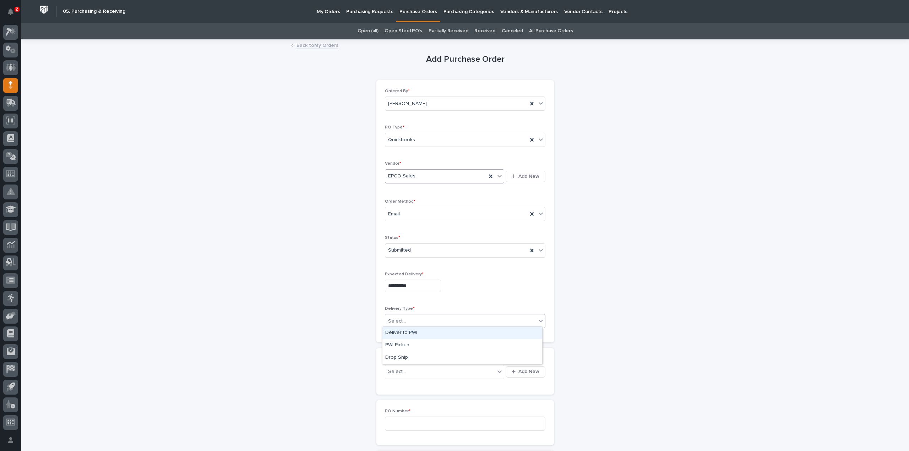
click at [405, 332] on div "Deliver to PWI" at bounding box center [462, 333] width 160 height 12
click at [393, 371] on div "Select..." at bounding box center [397, 371] width 18 height 7
type input "*****"
click at [391, 385] on div "EPCO Sales - [PERSON_NAME]" at bounding box center [441, 384] width 119 height 12
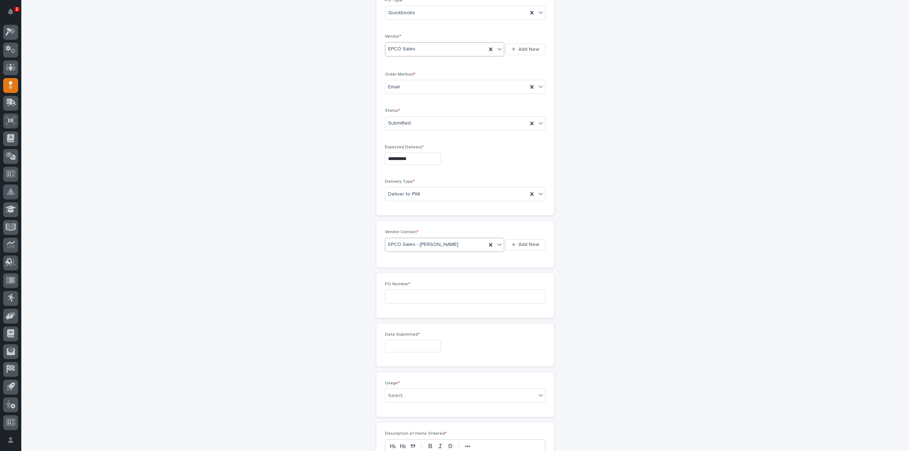
scroll to position [142, 0]
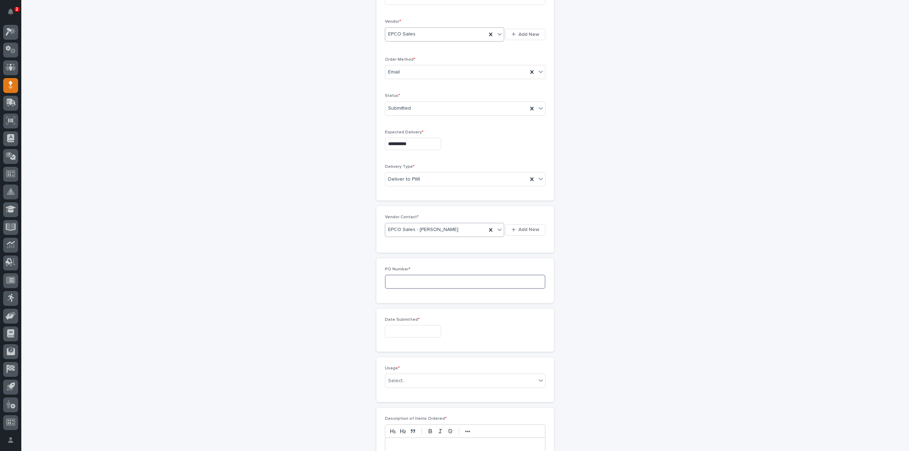
click at [410, 283] on input at bounding box center [465, 282] width 161 height 14
click at [398, 280] on input "3153RB" at bounding box center [465, 282] width 161 height 14
type input "3155RB"
click at [393, 326] on input "text" at bounding box center [413, 331] width 56 height 12
click at [388, 297] on div "29" at bounding box center [385, 295] width 10 height 10
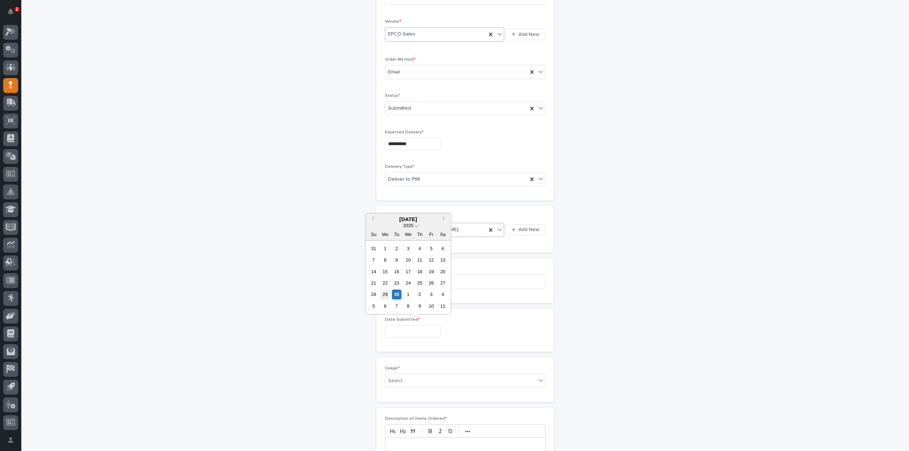
type input "**********"
click at [407, 381] on input "text" at bounding box center [407, 381] width 1 height 6
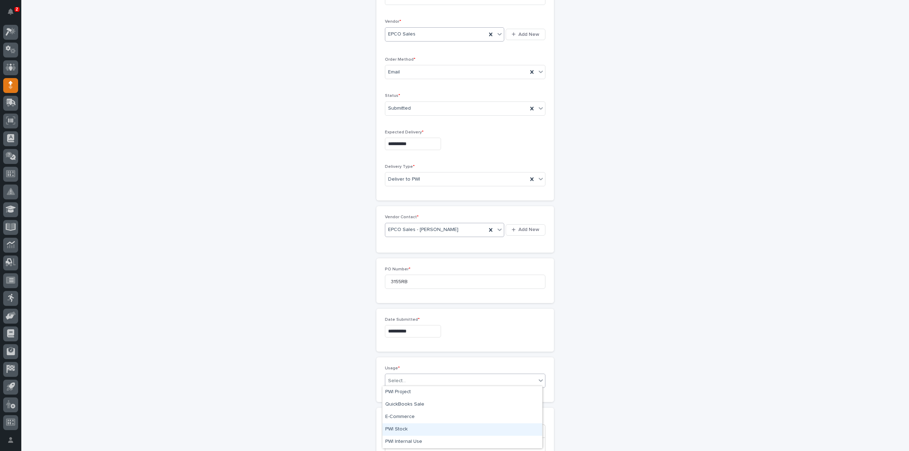
click at [398, 429] on div "PWI Stock" at bounding box center [462, 430] width 160 height 12
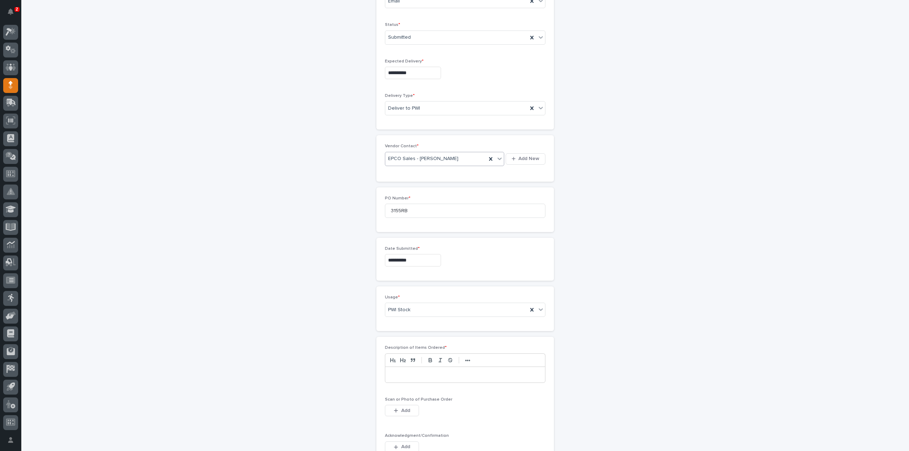
click at [403, 374] on p at bounding box center [465, 374] width 149 height 7
click at [394, 410] on icon "button" at bounding box center [396, 410] width 4 height 5
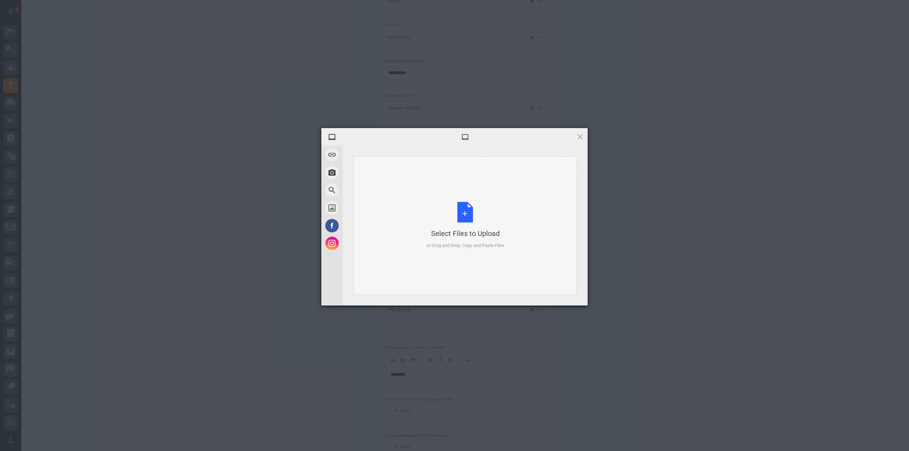
click at [472, 219] on div "Select Files to Upload or Drag and Drop, Copy and Paste Files" at bounding box center [466, 225] width 78 height 47
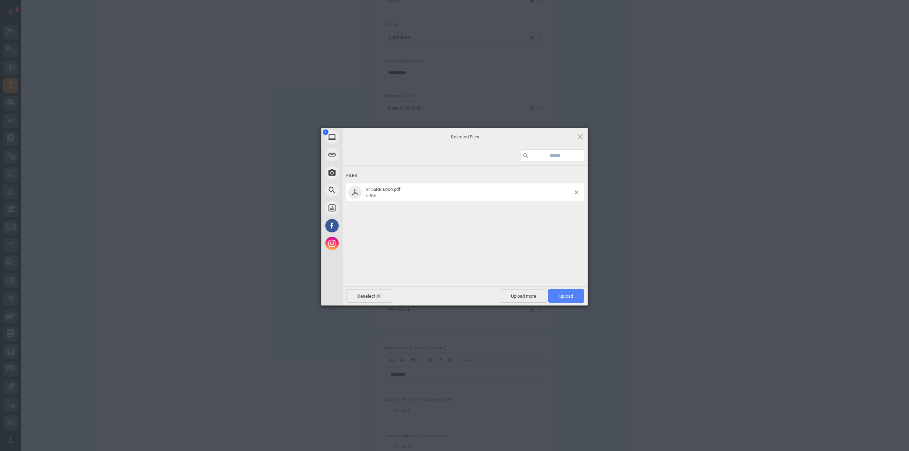
click at [562, 300] on span "Upload 1" at bounding box center [566, 295] width 36 height 13
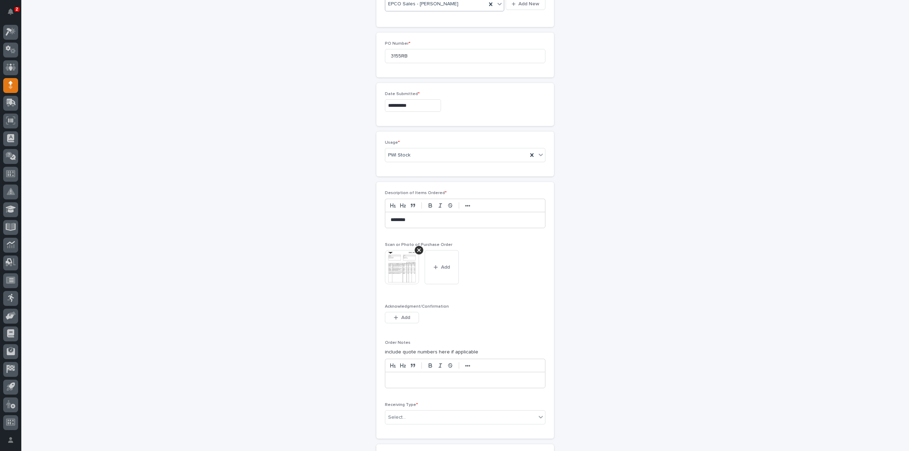
scroll to position [475, 0]
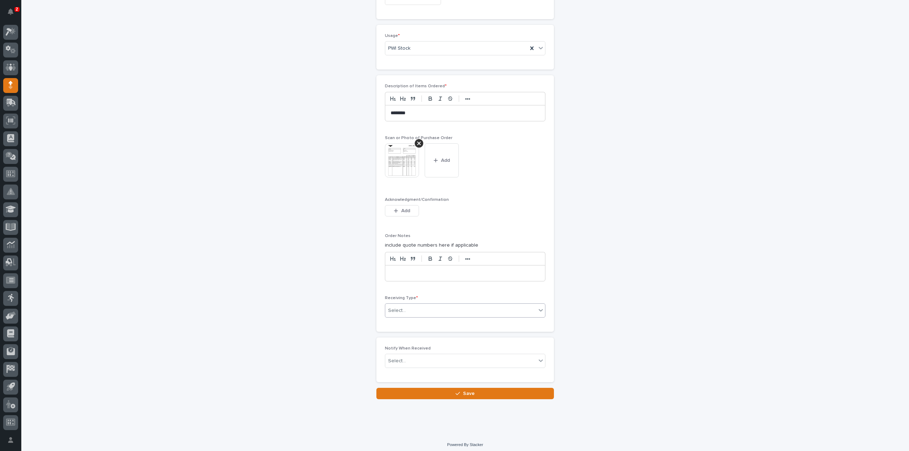
click at [412, 309] on div "Select..." at bounding box center [460, 311] width 151 height 12
click at [408, 360] on div "Deliver to" at bounding box center [462, 358] width 160 height 12
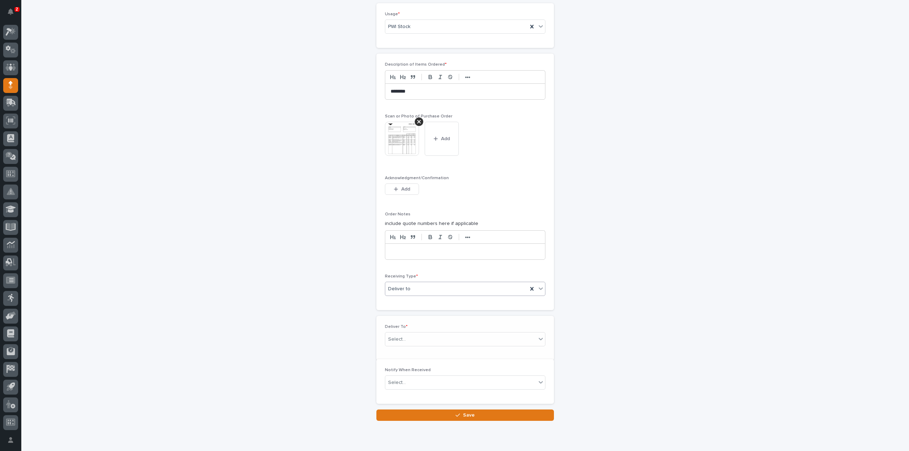
scroll to position [500, 0]
click at [396, 333] on div "Select..." at bounding box center [397, 335] width 18 height 7
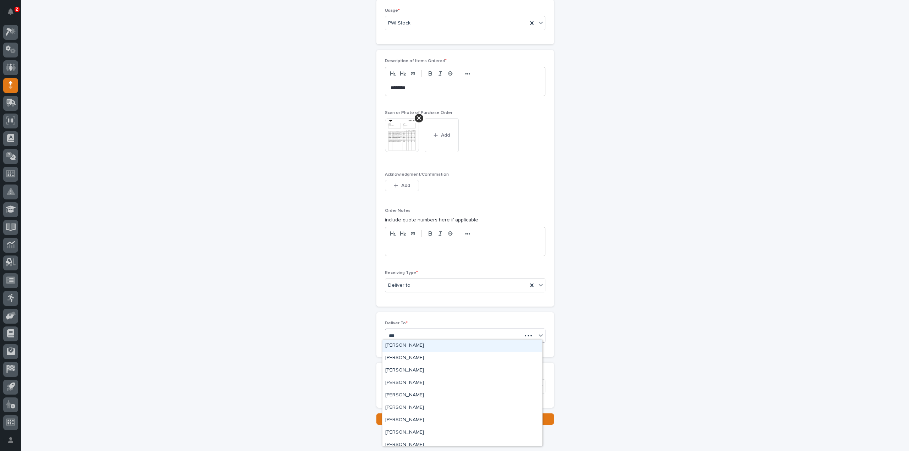
type input "****"
click at [400, 360] on div "[PERSON_NAME]" at bounding box center [462, 358] width 160 height 12
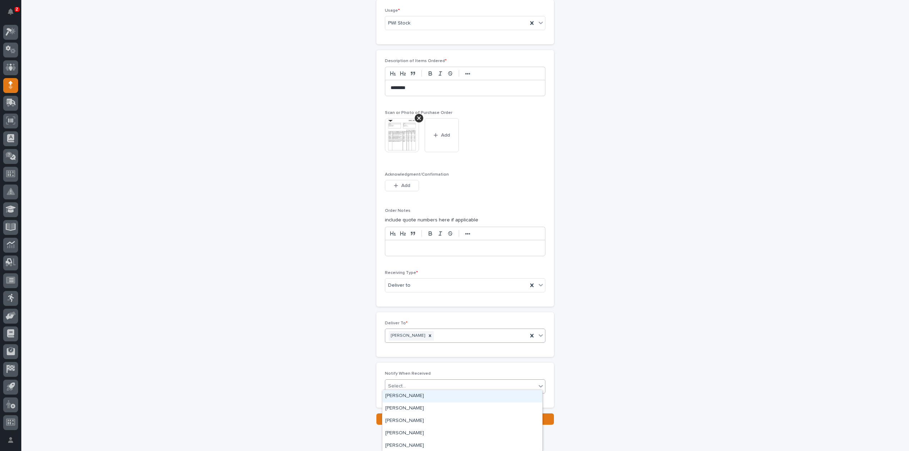
click at [399, 385] on div "Select..." at bounding box center [397, 386] width 18 height 7
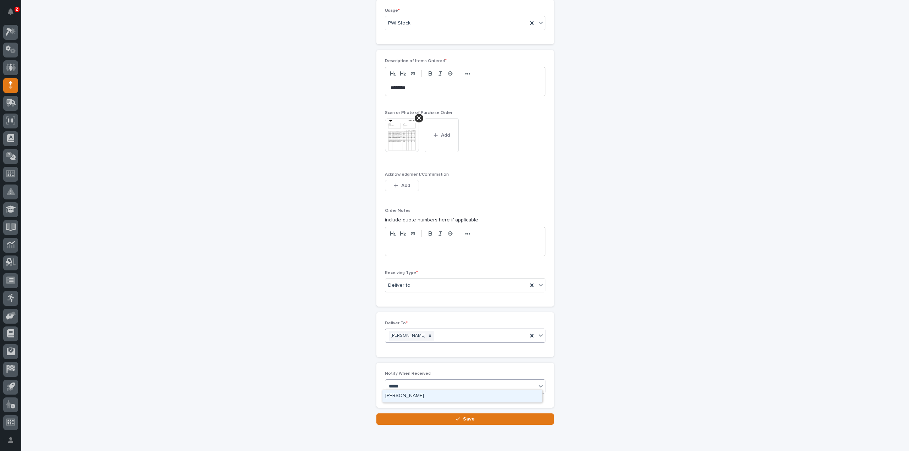
type input "******"
click at [401, 394] on div "[PERSON_NAME]" at bounding box center [462, 396] width 160 height 12
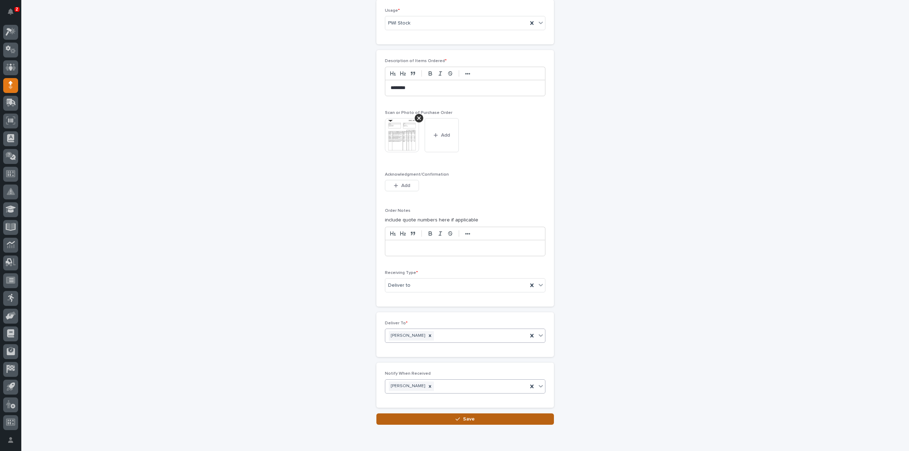
click at [435, 414] on button "Save" at bounding box center [465, 419] width 178 height 11
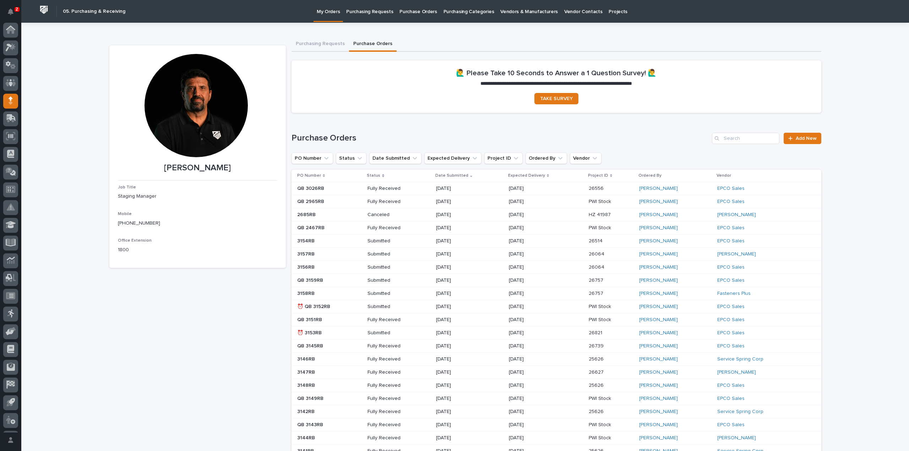
scroll to position [16, 0]
click at [741, 139] on input "Search" at bounding box center [745, 138] width 67 height 11
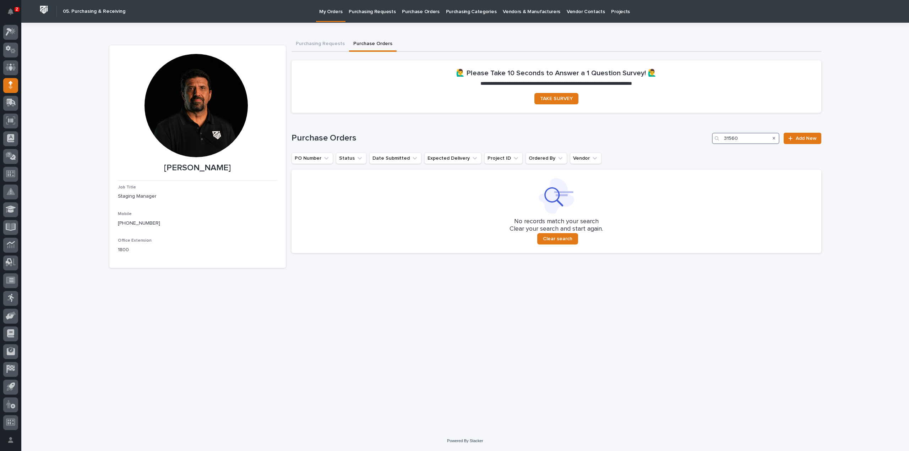
drag, startPoint x: 741, startPoint y: 139, endPoint x: 702, endPoint y: 149, distance: 39.6
click at [702, 149] on div "Purchase Orders 31560 Add New PO Number Status Date Submitted Expected Delivery…" at bounding box center [557, 193] width 530 height 120
drag, startPoint x: 743, startPoint y: 140, endPoint x: 710, endPoint y: 146, distance: 33.0
click at [710, 146] on div "Purchase Orders 3160 Add New PO Number Status Date Submitted Expected Delivery …" at bounding box center [557, 193] width 530 height 120
type input "3161"
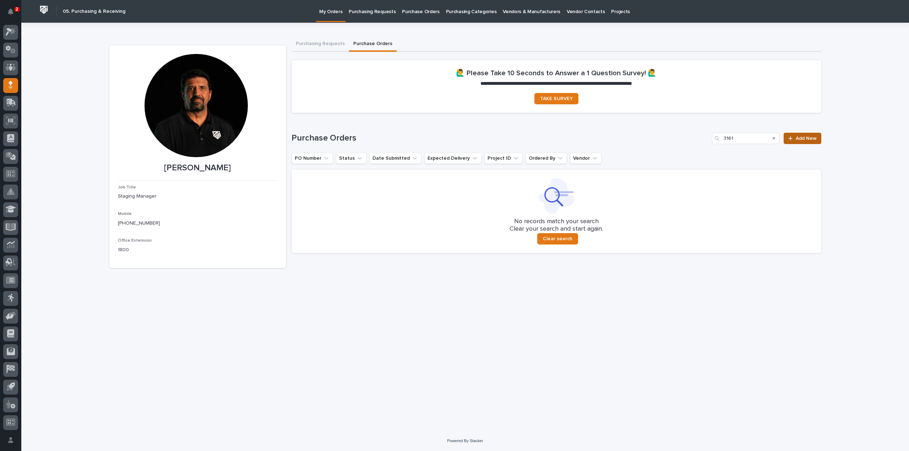
click at [818, 138] on link "Add New" at bounding box center [802, 138] width 37 height 11
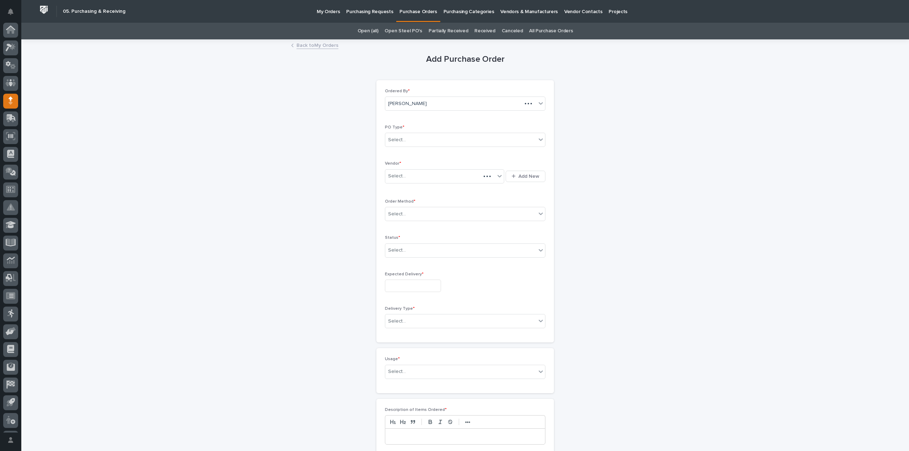
scroll to position [16, 0]
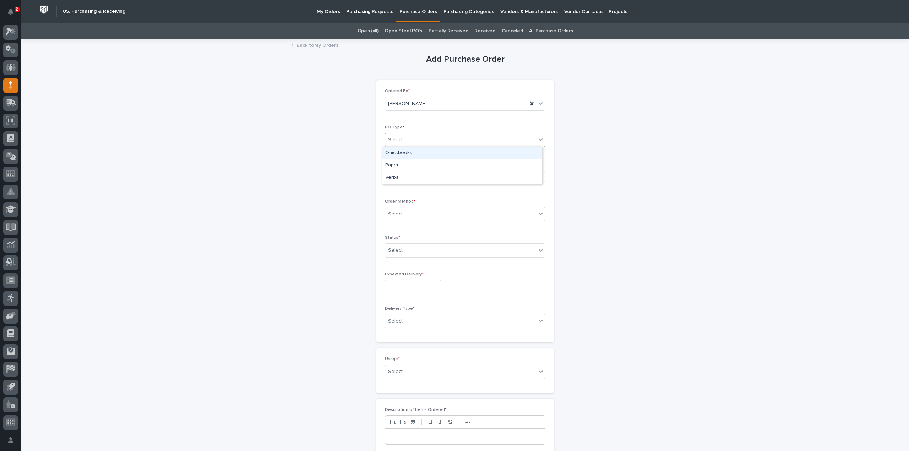
click at [418, 139] on div "Select..." at bounding box center [460, 140] width 151 height 12
click at [417, 152] on div "Quickbooks" at bounding box center [462, 153] width 160 height 12
click at [409, 179] on div "Select..." at bounding box center [440, 176] width 110 height 12
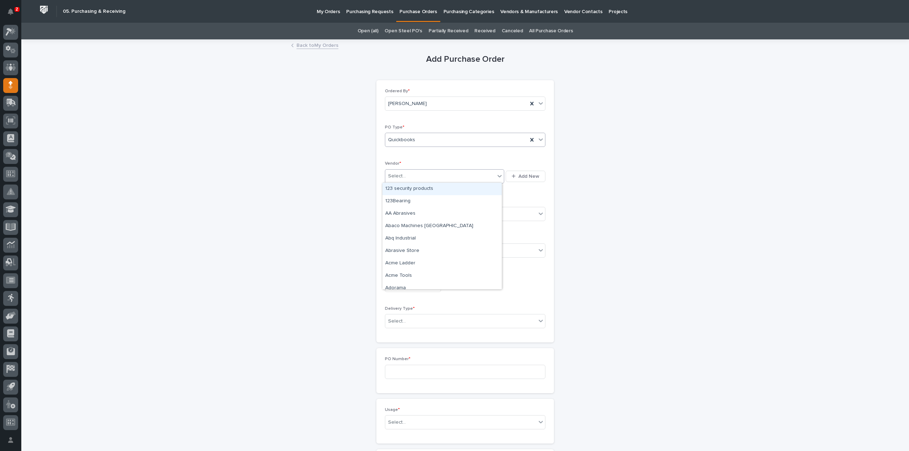
click at [416, 140] on div "Quickbooks" at bounding box center [456, 140] width 142 height 12
click at [406, 179] on div "Verbal" at bounding box center [462, 178] width 160 height 12
click at [403, 175] on div "Select..." at bounding box center [440, 176] width 110 height 12
type input "****"
click at [404, 189] on div "EPCO Sales" at bounding box center [441, 189] width 119 height 12
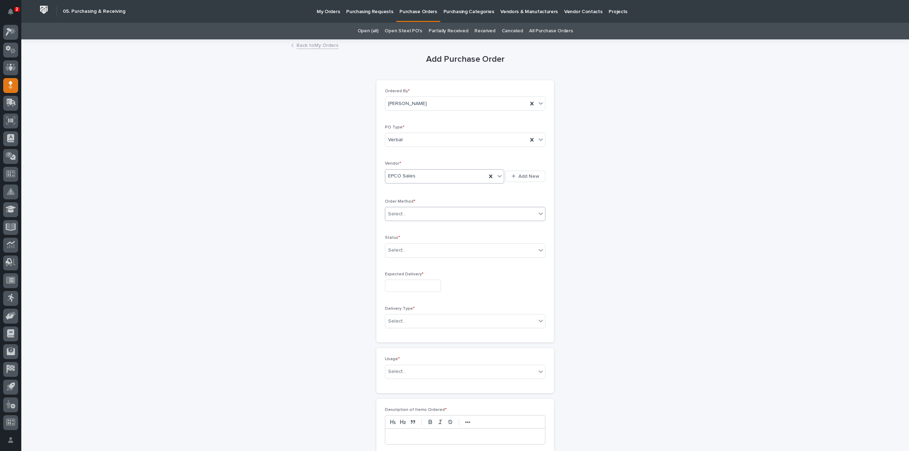
click at [397, 216] on div "Select..." at bounding box center [397, 214] width 18 height 7
click at [394, 252] on div "Phone Call" at bounding box center [462, 251] width 160 height 12
click at [397, 254] on div "Select..." at bounding box center [460, 251] width 151 height 12
drag, startPoint x: 396, startPoint y: 276, endPoint x: 399, endPoint y: 290, distance: 14.8
click at [396, 276] on div "Submitted" at bounding box center [462, 275] width 160 height 12
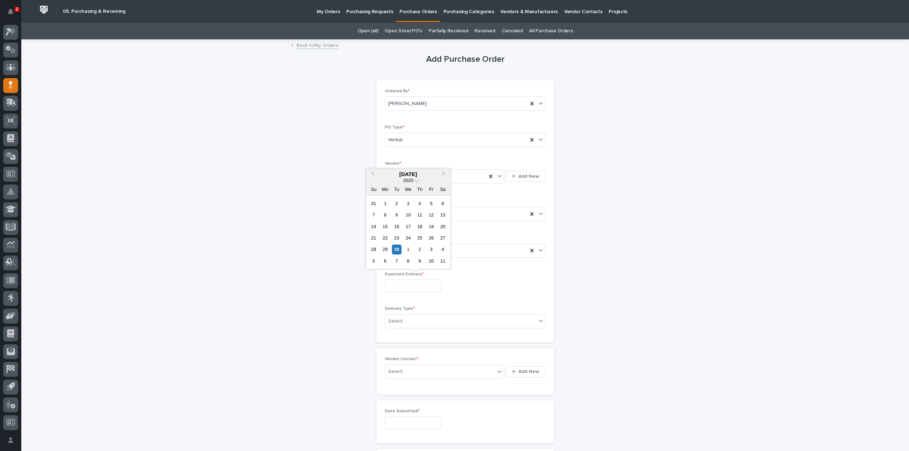
click at [398, 285] on input "text" at bounding box center [413, 286] width 56 height 12
click at [397, 253] on div "30" at bounding box center [397, 250] width 10 height 10
type input "**********"
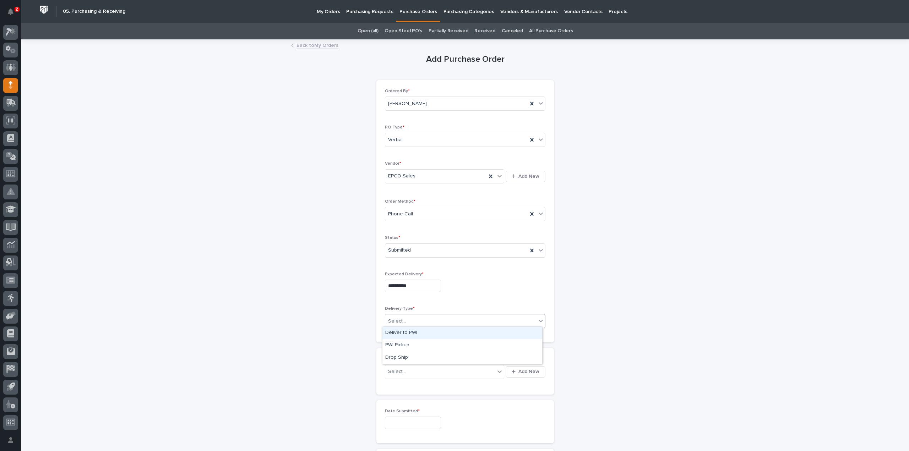
click at [399, 318] on div "Select..." at bounding box center [397, 321] width 18 height 7
click at [400, 331] on div "Deliver to PWI" at bounding box center [462, 333] width 160 height 12
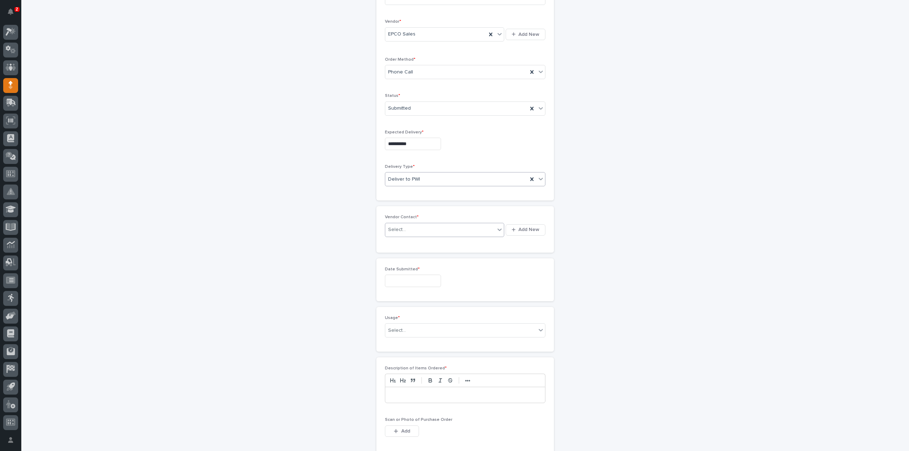
click at [409, 228] on div "Select..." at bounding box center [440, 230] width 110 height 12
type input "*****"
click at [408, 243] on div "EPCO Sales - [PERSON_NAME]" at bounding box center [441, 241] width 119 height 12
click at [398, 282] on input "text" at bounding box center [413, 281] width 56 height 12
click at [399, 245] on div "30" at bounding box center [397, 244] width 10 height 10
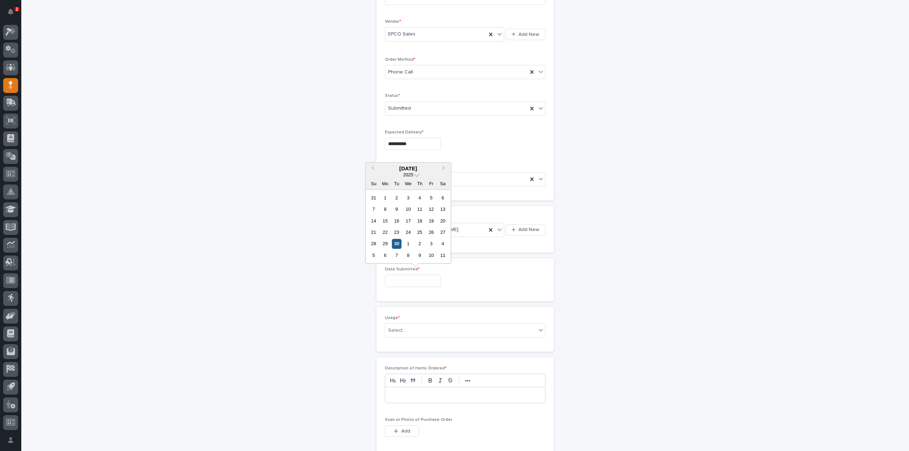
type input "**********"
click at [406, 330] on div "Select..." at bounding box center [460, 331] width 151 height 12
click at [404, 379] on div "PWI Stock" at bounding box center [462, 379] width 160 height 12
click at [404, 393] on p at bounding box center [465, 395] width 149 height 7
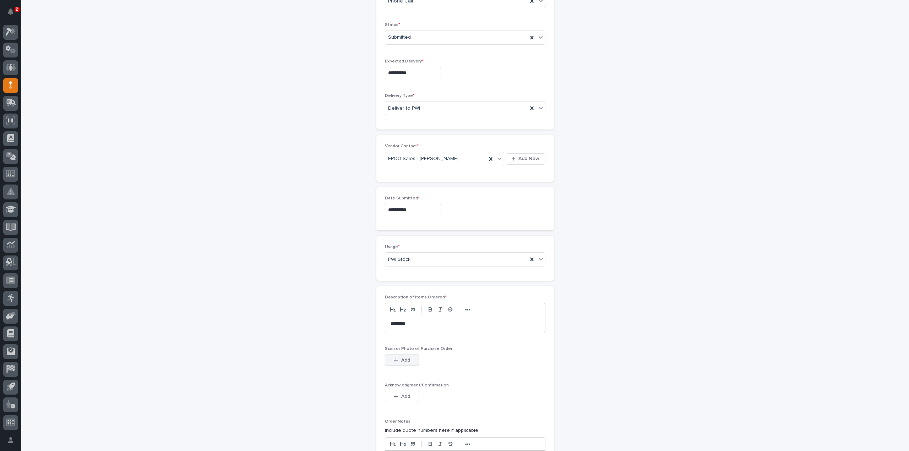
click at [406, 357] on span "Add" at bounding box center [405, 360] width 9 height 6
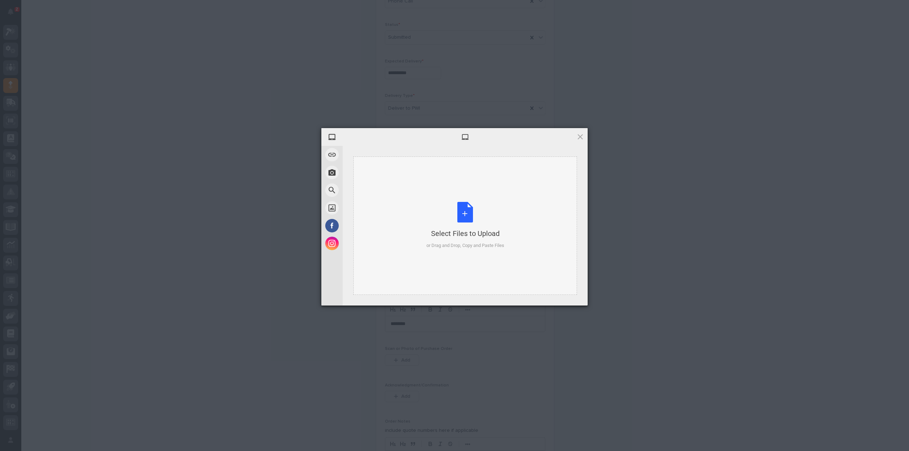
click at [466, 221] on div "Select Files to Upload or Drag and Drop, Copy and Paste Files" at bounding box center [466, 225] width 78 height 47
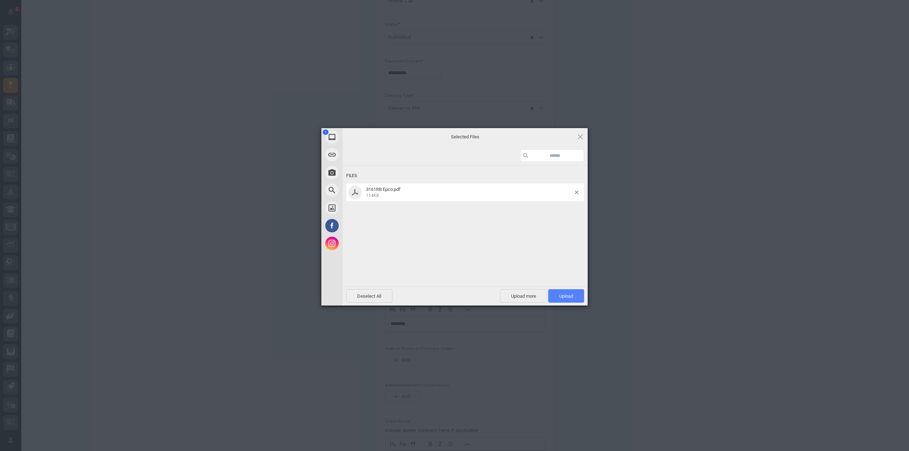
click at [558, 295] on span "Upload 1" at bounding box center [566, 295] width 36 height 13
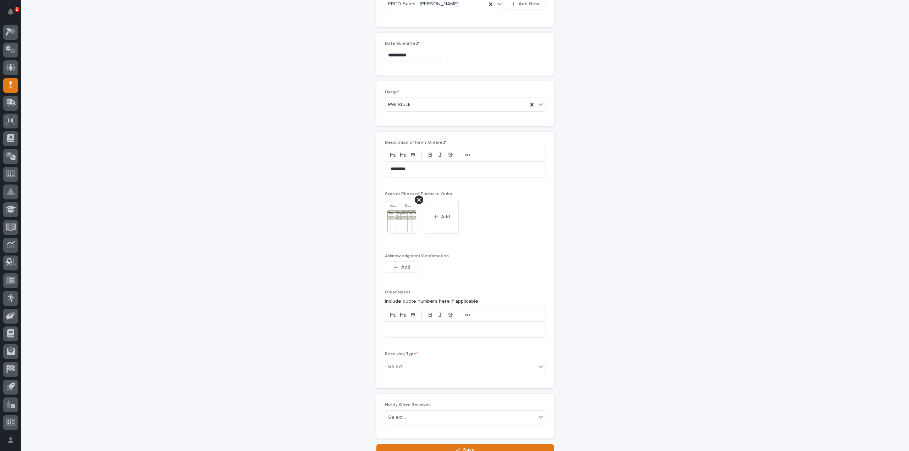
scroll to position [424, 0]
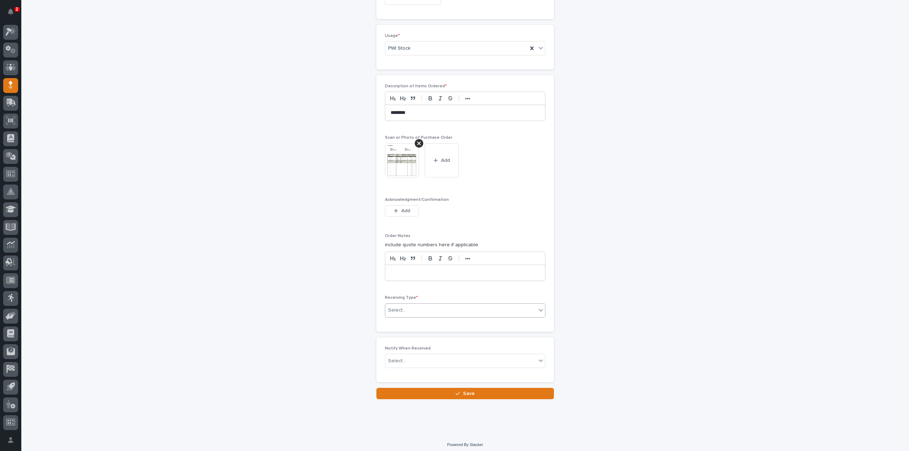
click at [391, 307] on div "Select..." at bounding box center [397, 310] width 18 height 7
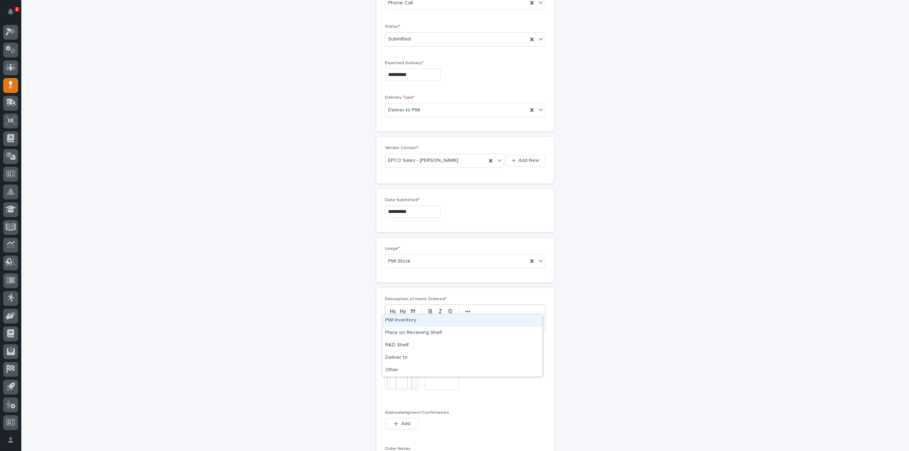
scroll to position [282, 0]
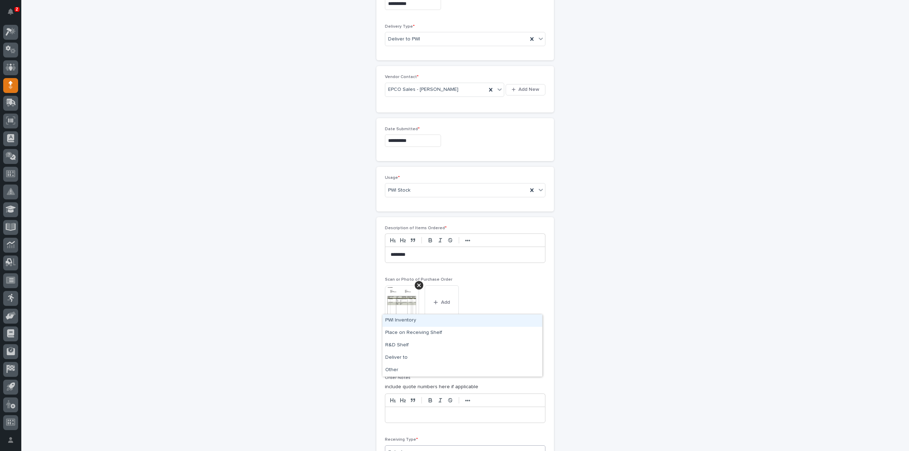
click at [803, 308] on div "**********" at bounding box center [465, 150] width 712 height 784
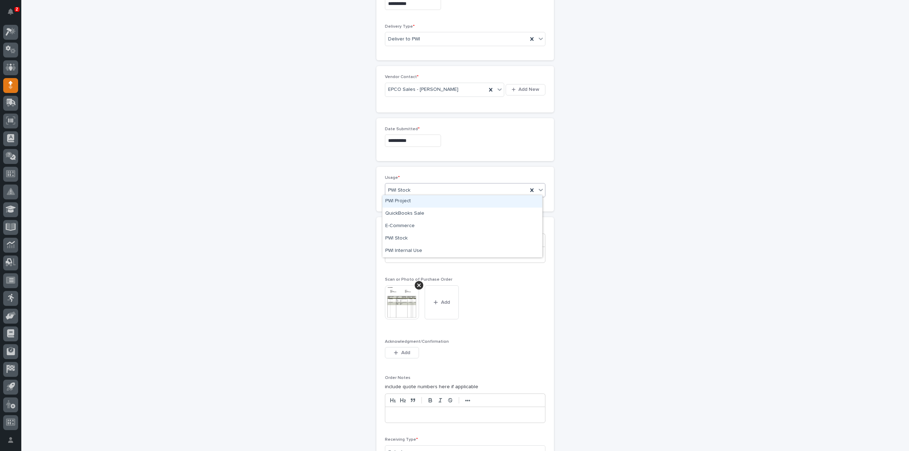
click at [539, 189] on icon at bounding box center [541, 190] width 4 height 2
click at [530, 189] on icon at bounding box center [531, 191] width 3 height 4
click at [434, 189] on div "Select..." at bounding box center [460, 191] width 151 height 12
click at [405, 202] on div "PWI Project" at bounding box center [462, 201] width 160 height 12
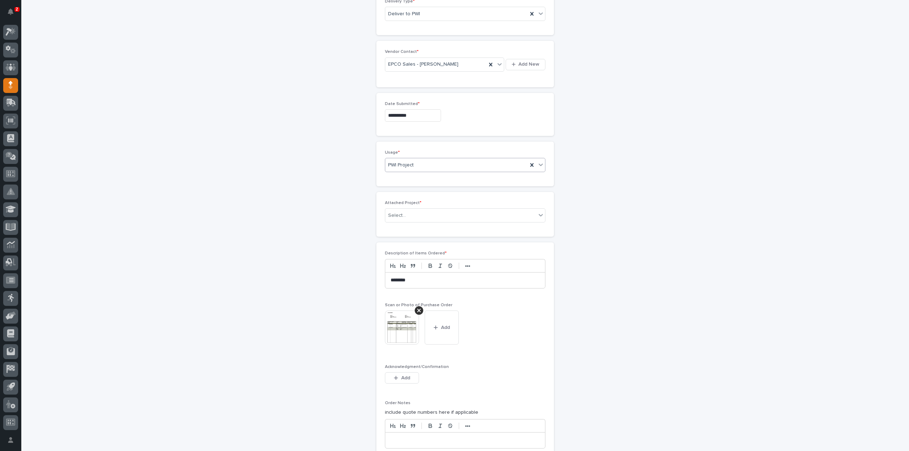
scroll to position [308, 0]
click at [413, 212] on div "Select..." at bounding box center [460, 216] width 151 height 12
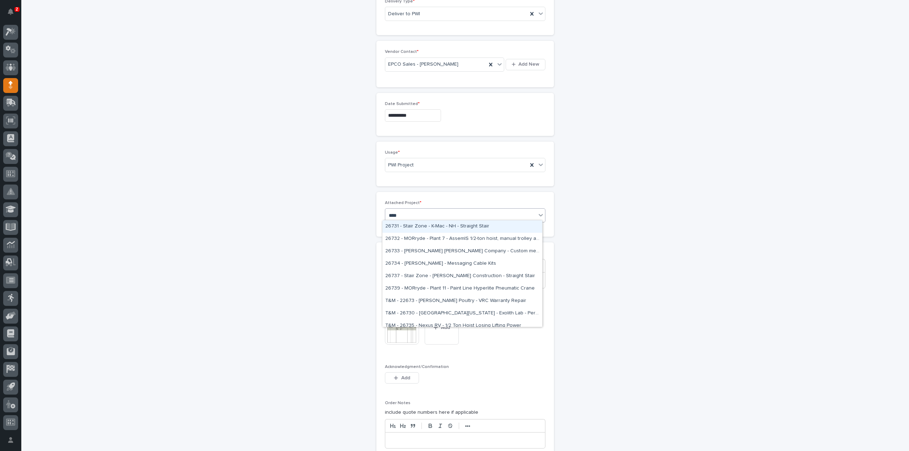
type input "*****"
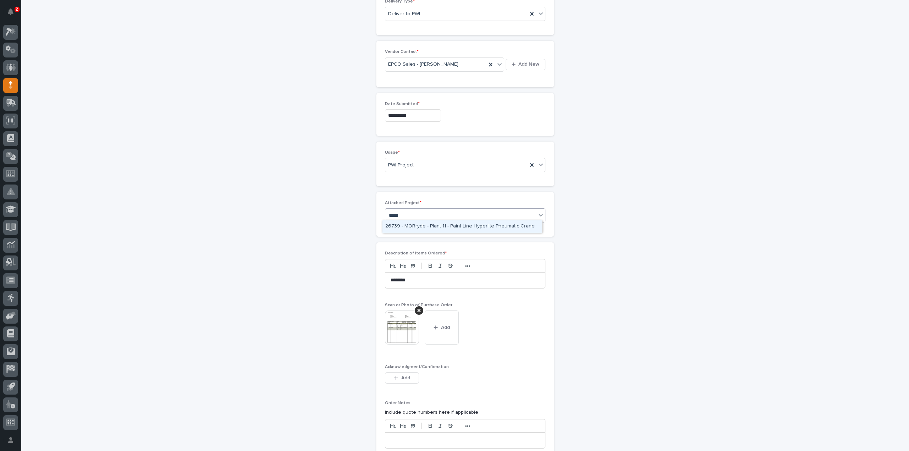
click at [412, 228] on div "26739 - MORryde - Plant 11 - Paint Line Hyperlite Pneumatic Crane" at bounding box center [462, 227] width 160 height 12
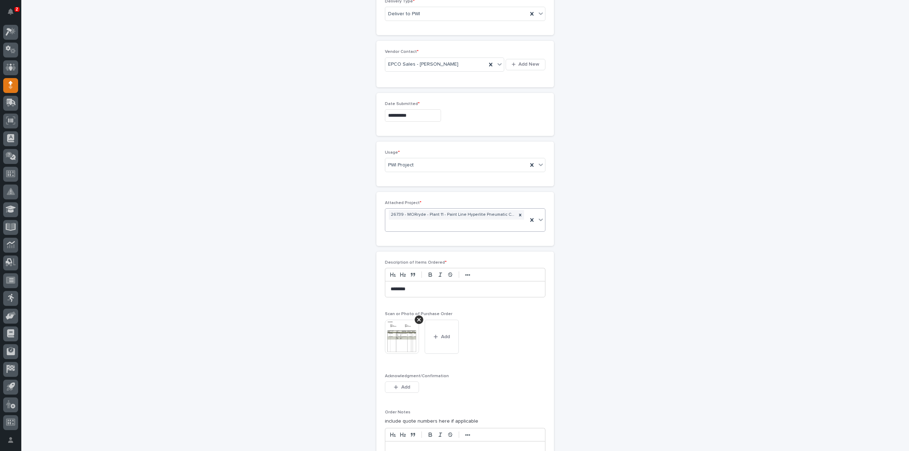
scroll to position [379, 0]
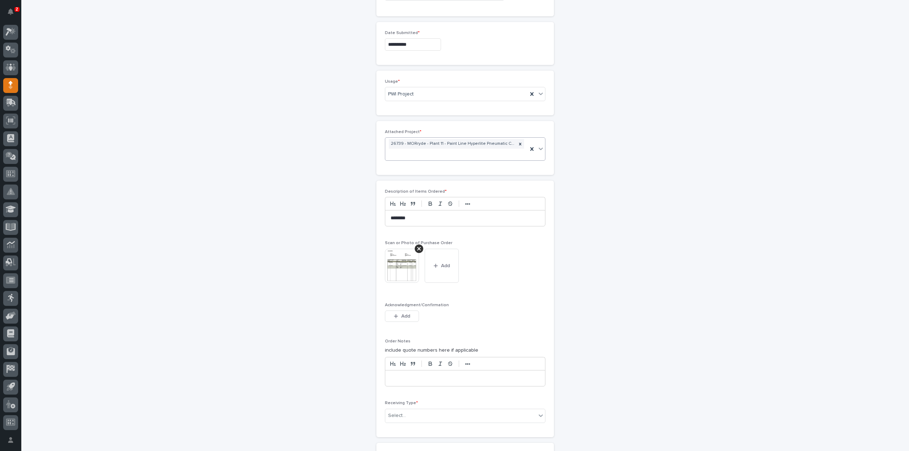
click at [409, 253] on img at bounding box center [402, 266] width 34 height 34
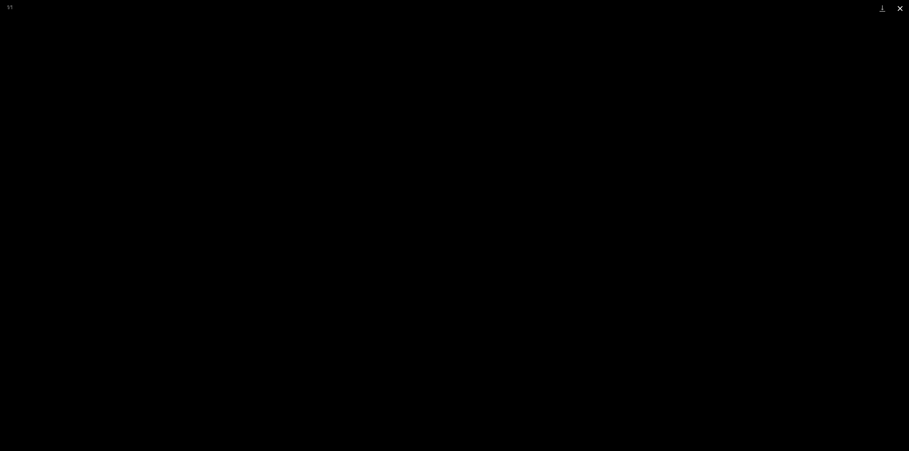
click at [897, 10] on button "Close gallery" at bounding box center [900, 8] width 18 height 17
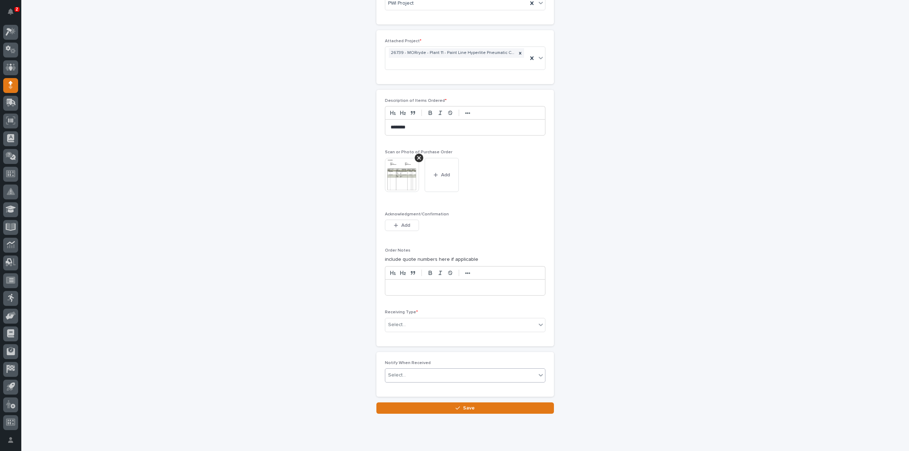
scroll to position [474, 0]
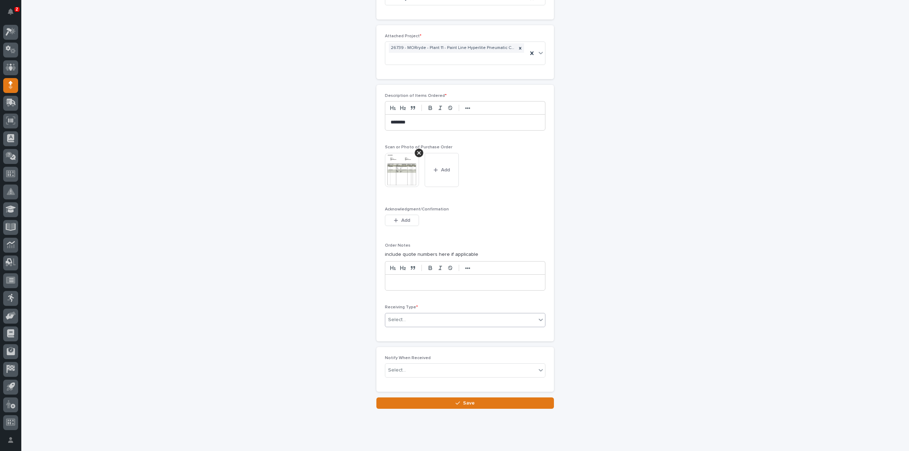
click at [415, 314] on div "Select..." at bounding box center [460, 320] width 151 height 12
click at [403, 359] on div "Deliver to" at bounding box center [462, 358] width 160 height 12
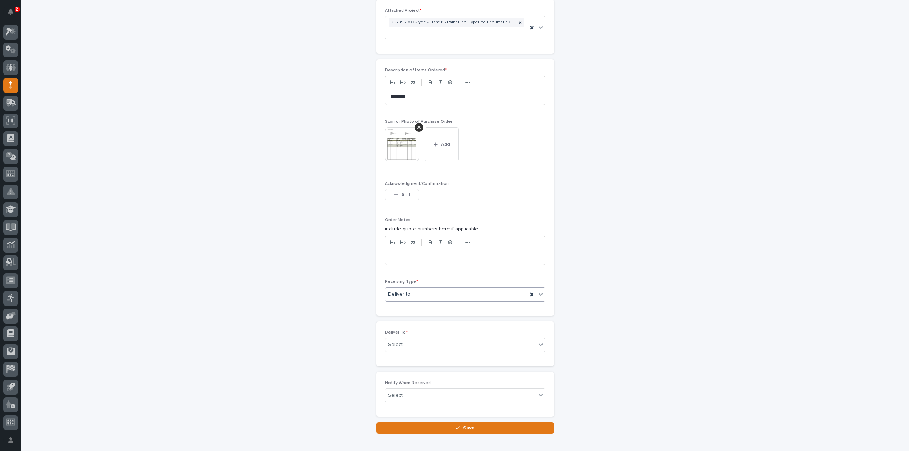
scroll to position [429, 0]
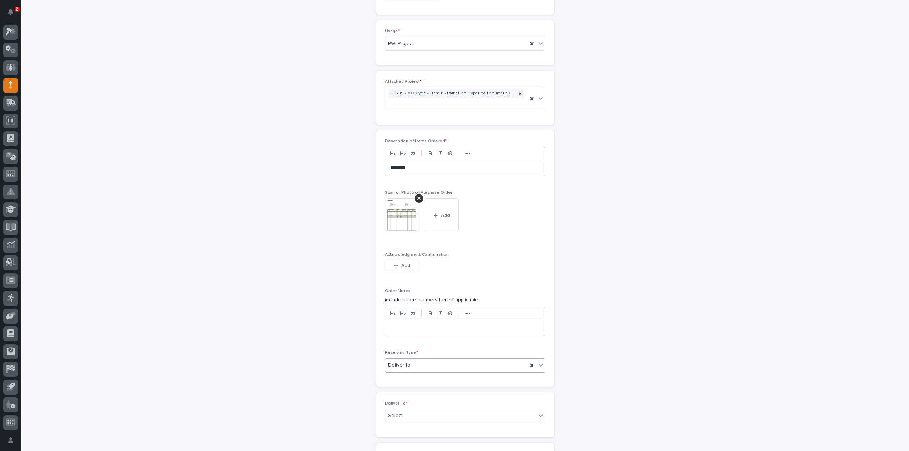
click at [418, 360] on div "Deliver to" at bounding box center [456, 366] width 142 height 12
click at [530, 364] on icon at bounding box center [531, 366] width 3 height 4
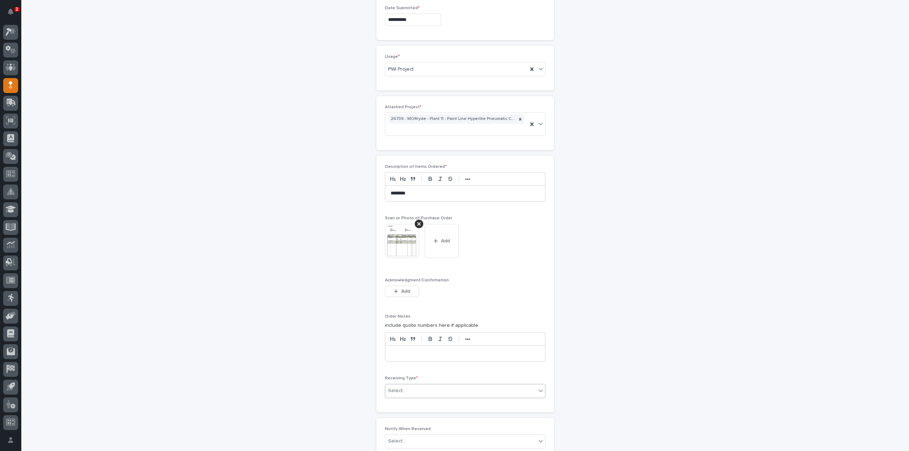
scroll to position [474, 0]
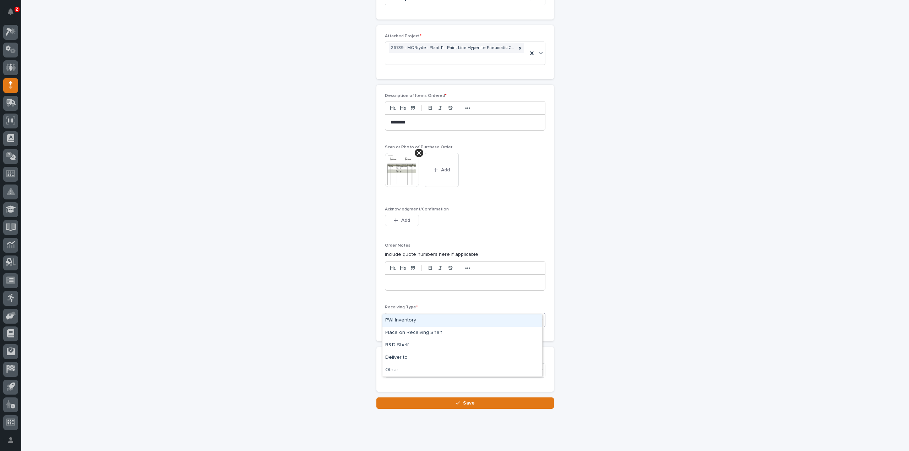
click at [538, 316] on icon at bounding box center [540, 319] width 7 height 7
click at [400, 360] on div "Deliver to" at bounding box center [462, 358] width 160 height 12
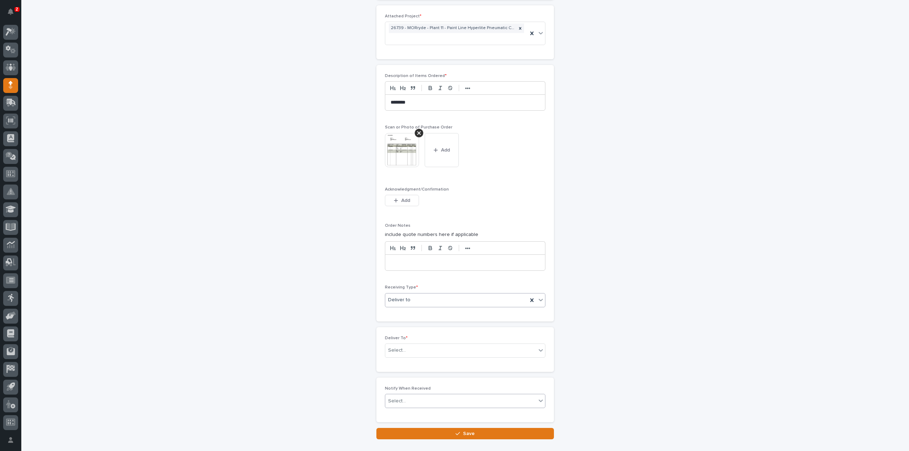
scroll to position [500, 0]
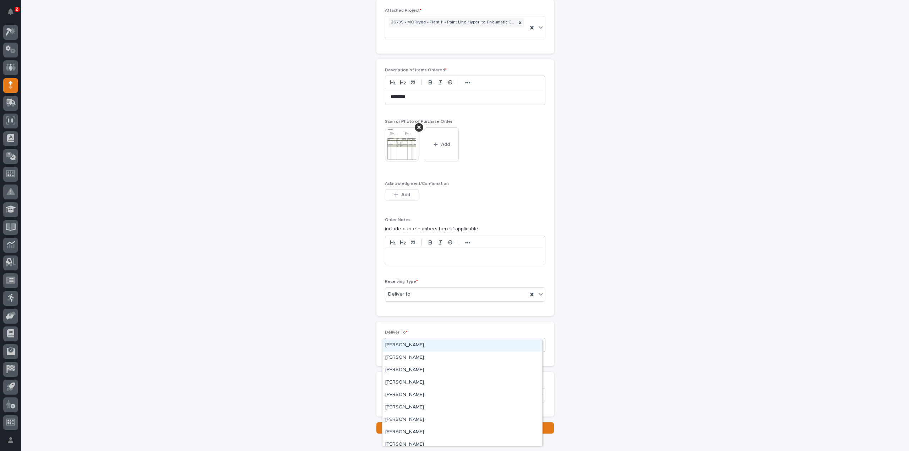
click at [397, 341] on div "Select..." at bounding box center [397, 344] width 18 height 7
type input "***"
click at [392, 346] on div "[PERSON_NAME]" at bounding box center [462, 346] width 160 height 12
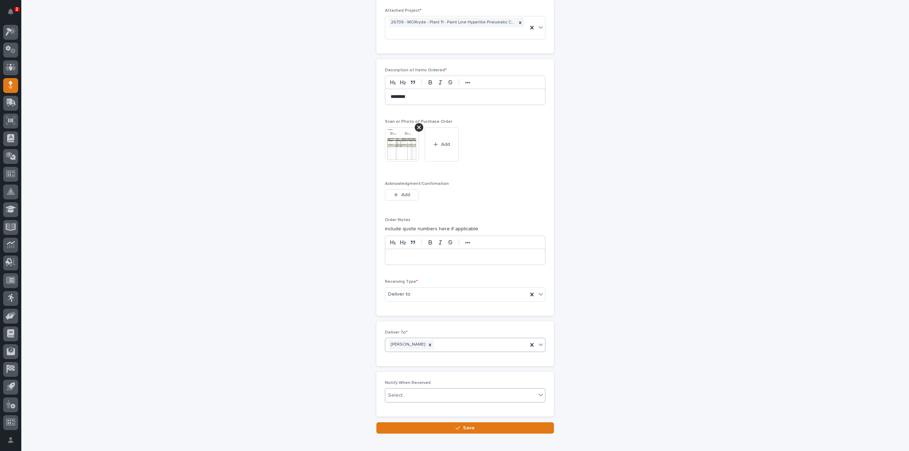
click at [394, 392] on div "Select..." at bounding box center [397, 395] width 18 height 7
type input "****"
click at [422, 397] on div "[PERSON_NAME]" at bounding box center [462, 396] width 160 height 12
click at [418, 423] on button "Save" at bounding box center [465, 428] width 178 height 11
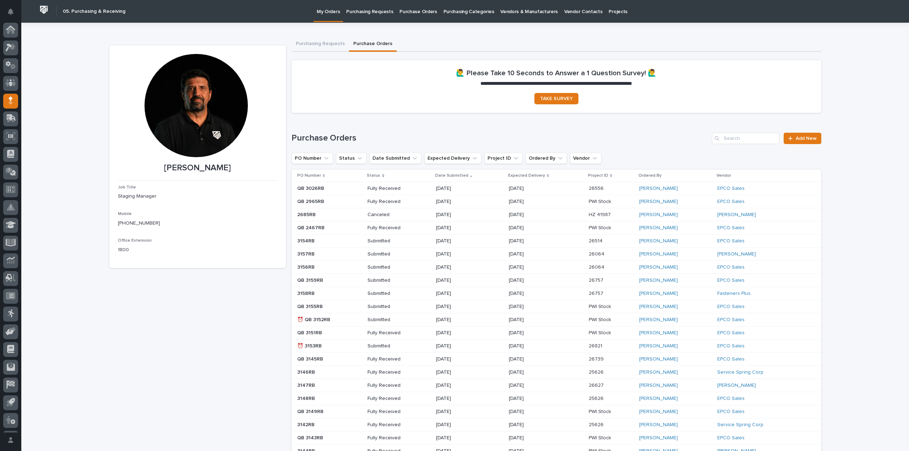
scroll to position [16, 0]
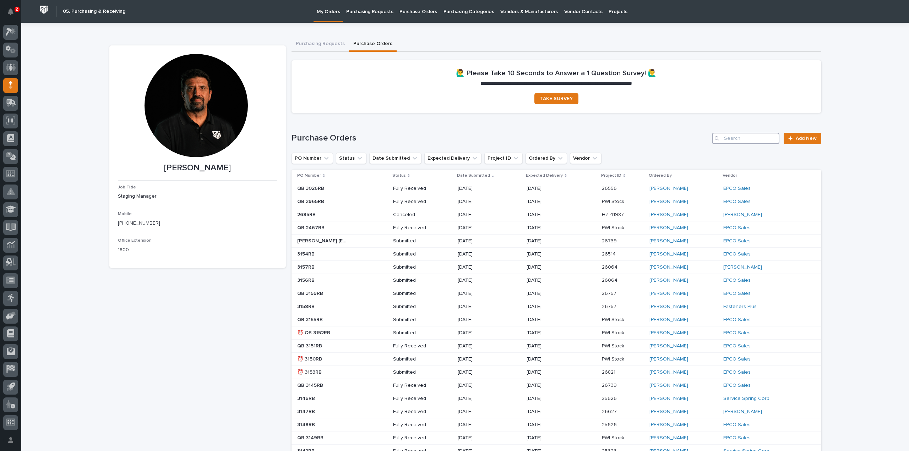
click at [735, 140] on input "Search" at bounding box center [745, 138] width 67 height 11
type input "3160"
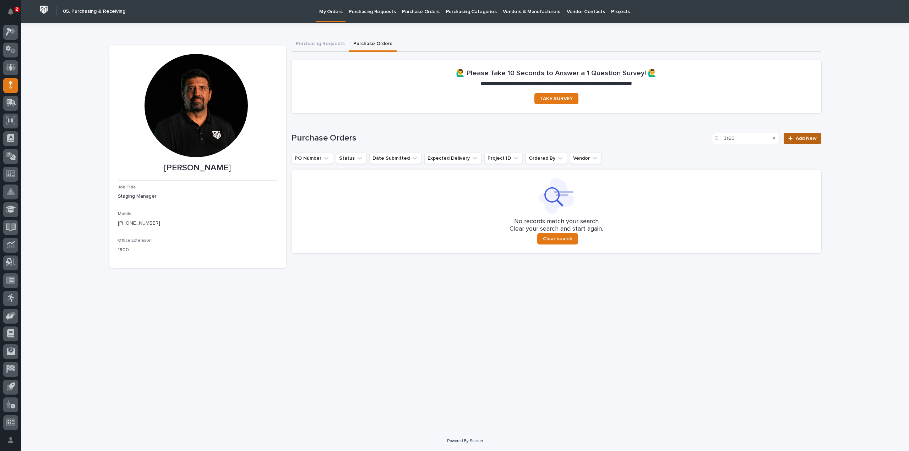
click at [798, 140] on span "Add New" at bounding box center [806, 138] width 21 height 5
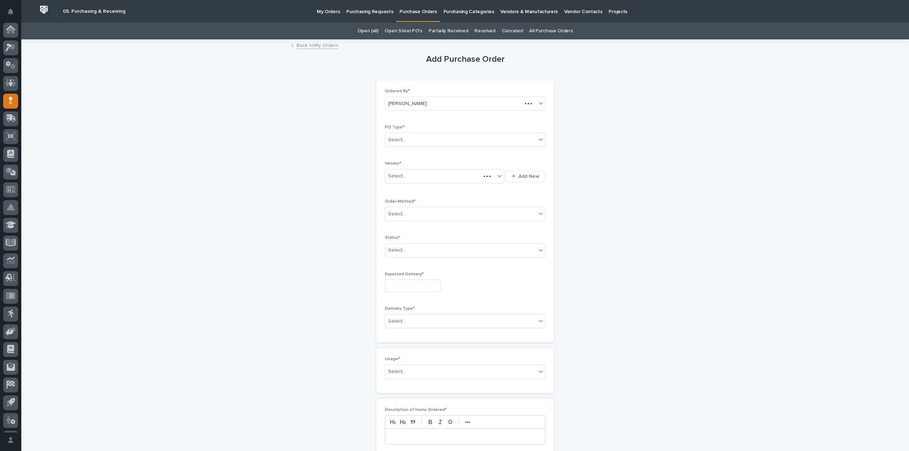
scroll to position [16, 0]
click at [419, 140] on div "Select..." at bounding box center [460, 140] width 151 height 12
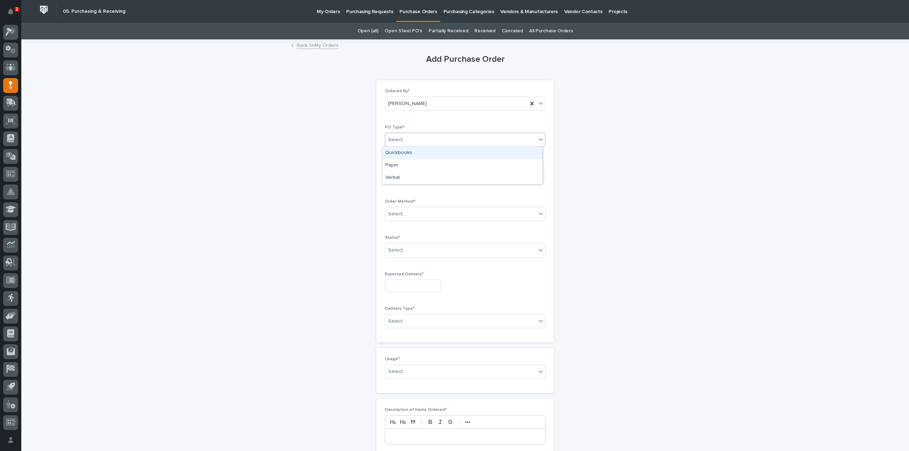
click at [412, 154] on div "Quickbooks" at bounding box center [462, 153] width 160 height 12
click at [405, 180] on div "Select..." at bounding box center [440, 176] width 110 height 12
type input "****"
click at [404, 189] on div "EPCO Sales" at bounding box center [441, 189] width 119 height 12
click at [396, 216] on div "Select..." at bounding box center [397, 214] width 18 height 7
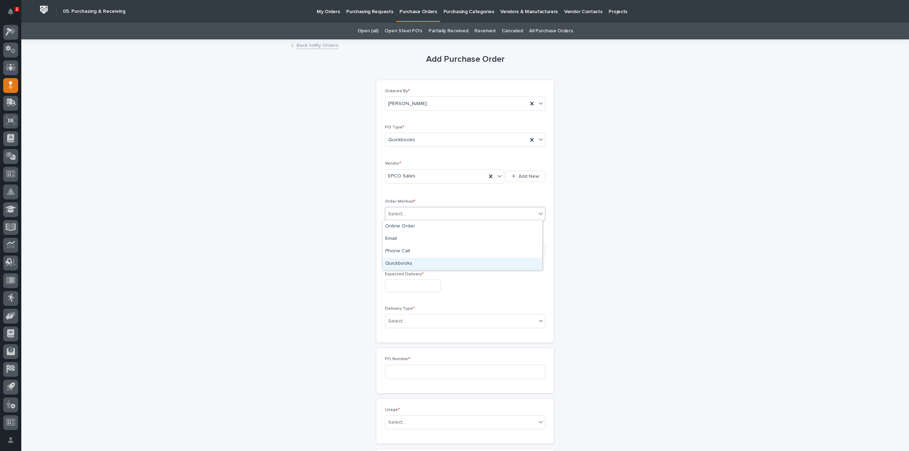
drag, startPoint x: 405, startPoint y: 257, endPoint x: 407, endPoint y: 264, distance: 6.9
click at [406, 264] on div "Quickbooks" at bounding box center [462, 264] width 160 height 12
click at [421, 214] on div "Quickbooks" at bounding box center [456, 214] width 142 height 12
click at [397, 239] on div "Email" at bounding box center [462, 239] width 160 height 12
click at [419, 251] on div "Select..." at bounding box center [460, 251] width 151 height 12
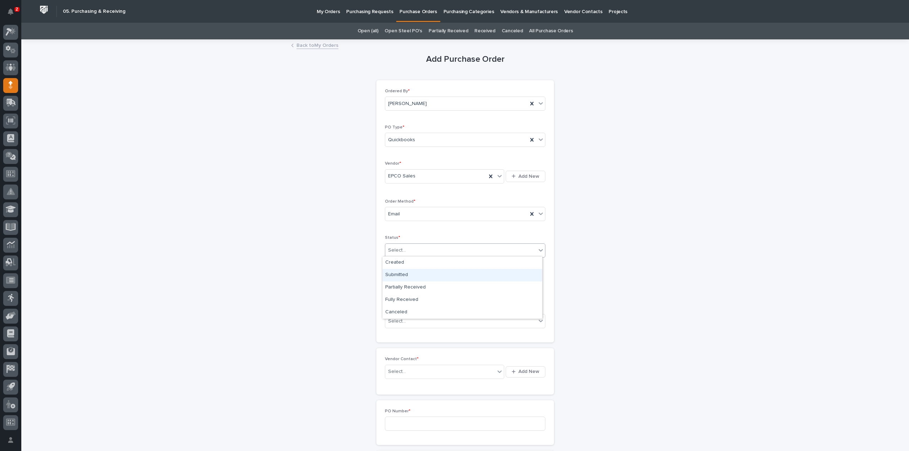
click at [400, 275] on div "Submitted" at bounding box center [462, 275] width 160 height 12
click at [399, 286] on input "text" at bounding box center [413, 286] width 56 height 12
click at [398, 250] on div "30" at bounding box center [397, 250] width 10 height 10
type input "**********"
click at [399, 318] on div "Select..." at bounding box center [397, 321] width 18 height 7
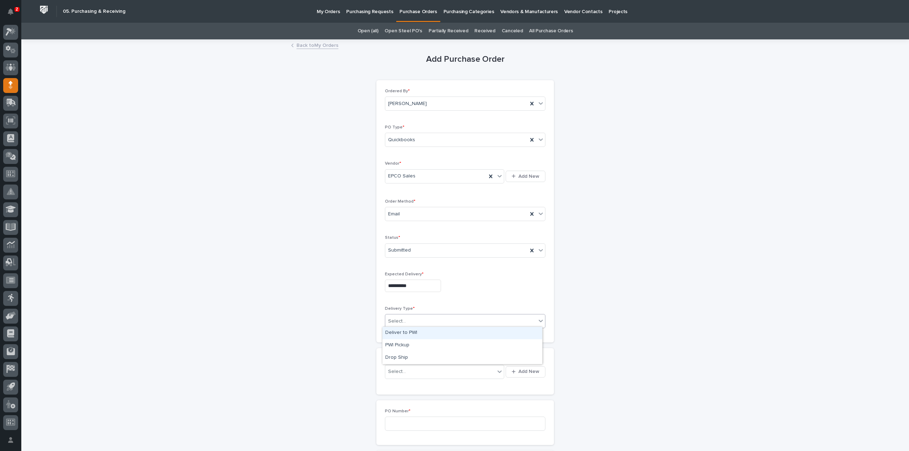
click at [400, 333] on div "Deliver to PWI" at bounding box center [462, 333] width 160 height 12
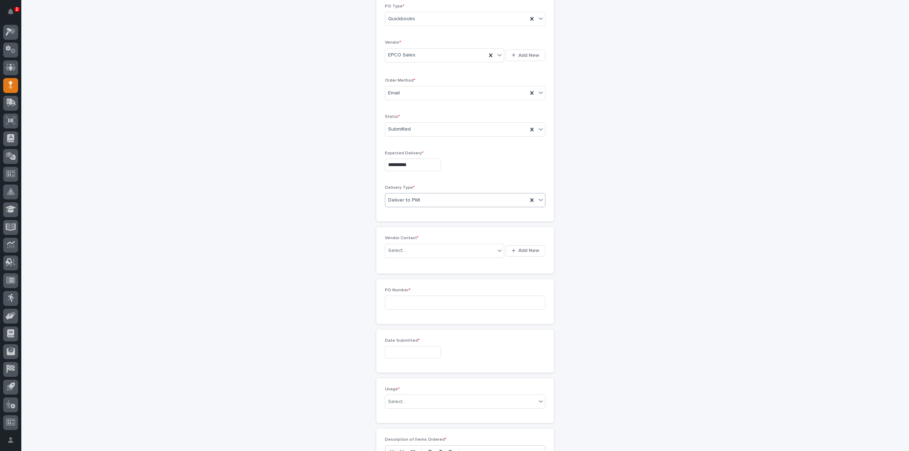
scroll to position [142, 0]
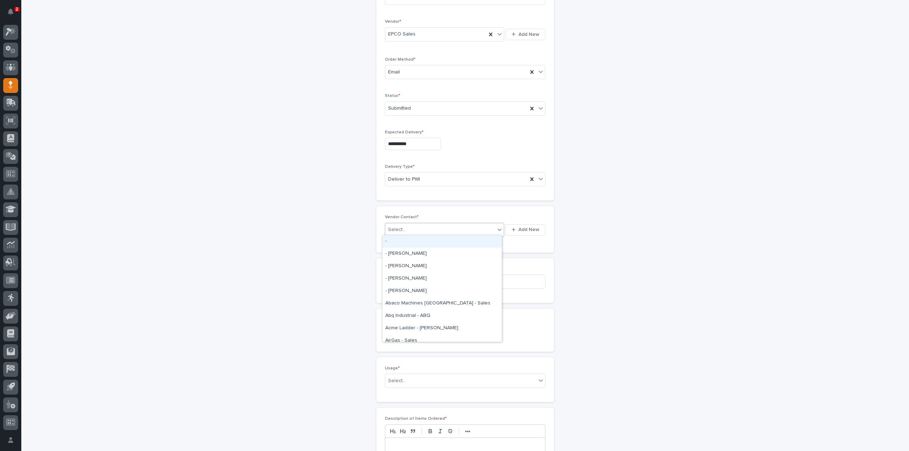
click at [413, 225] on div "Select..." at bounding box center [440, 230] width 110 height 12
type input "*****"
click at [396, 279] on input at bounding box center [465, 282] width 161 height 14
type input "3160RB"
click at [395, 330] on input "text" at bounding box center [413, 331] width 56 height 12
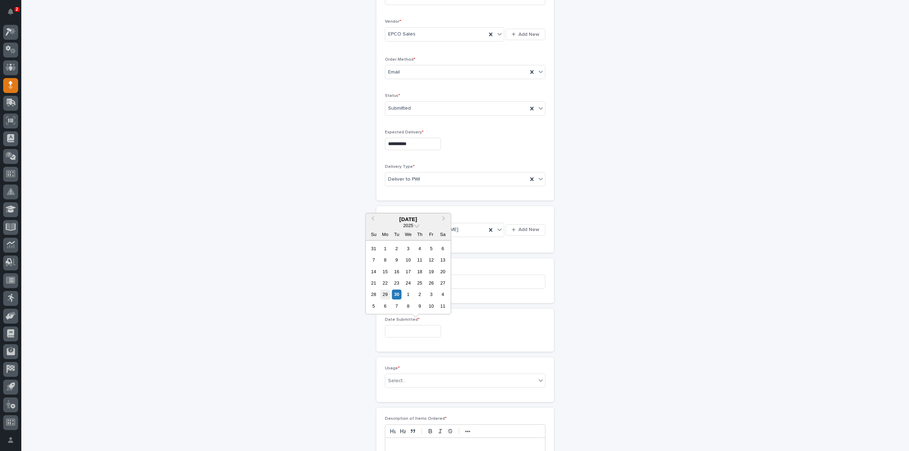
click at [389, 295] on div "29" at bounding box center [385, 295] width 10 height 10
type input "**********"
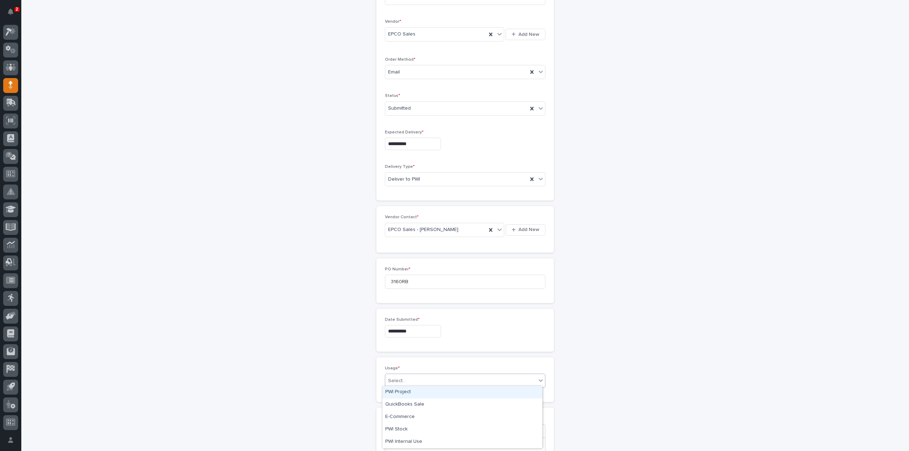
click at [405, 380] on div "Select..." at bounding box center [460, 381] width 151 height 12
click at [403, 430] on div "PWI Stock" at bounding box center [462, 430] width 160 height 12
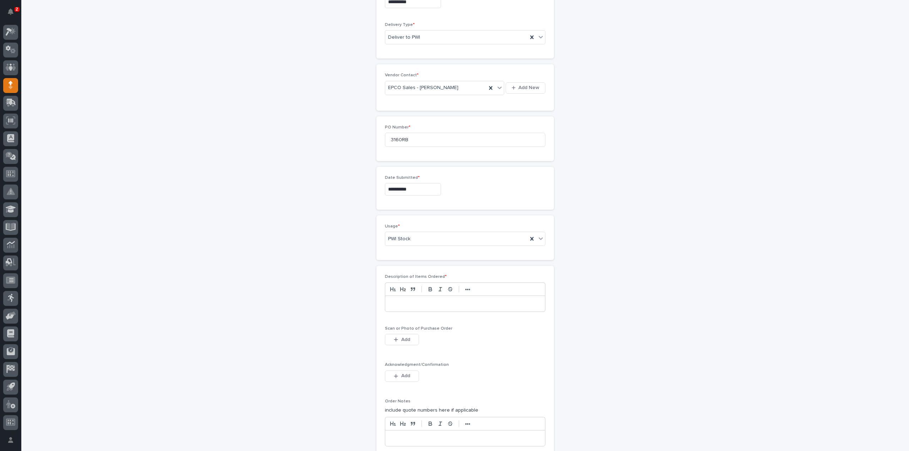
click at [393, 301] on p at bounding box center [465, 303] width 149 height 7
click at [406, 337] on span "Add" at bounding box center [405, 340] width 9 height 6
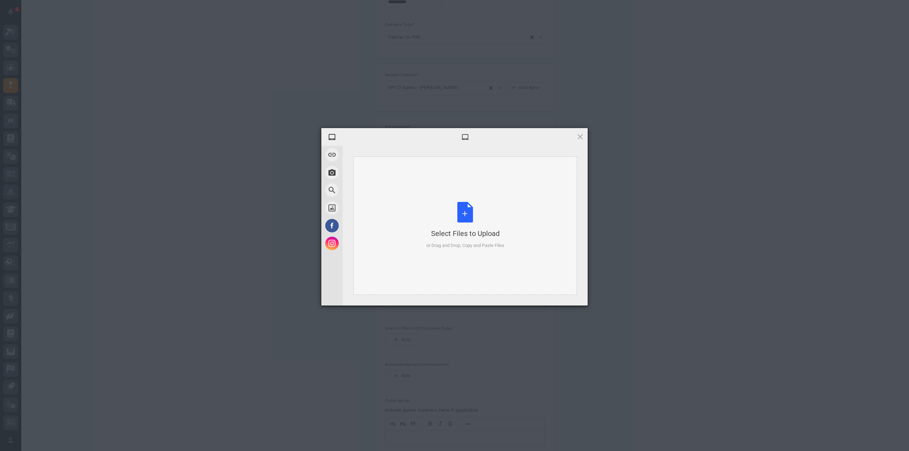
click at [460, 220] on div "Select Files to Upload or Drag and Drop, Copy and Paste Files" at bounding box center [466, 225] width 78 height 47
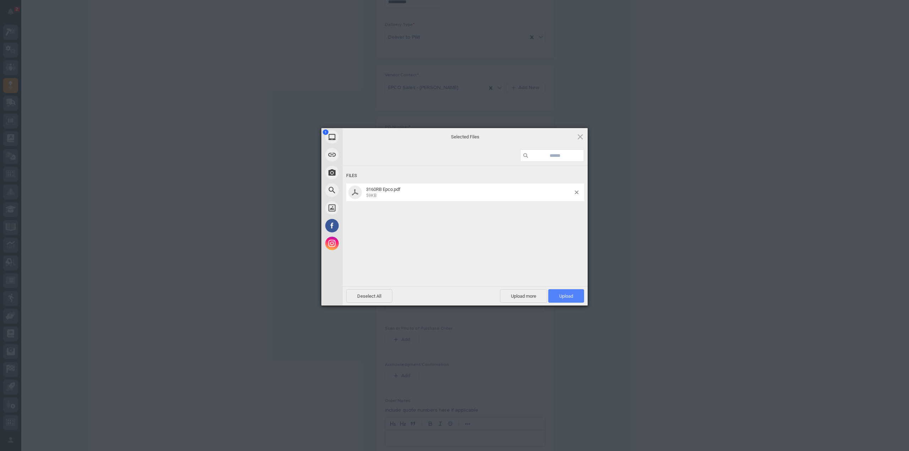
click at [575, 301] on span "Upload 1" at bounding box center [566, 295] width 36 height 13
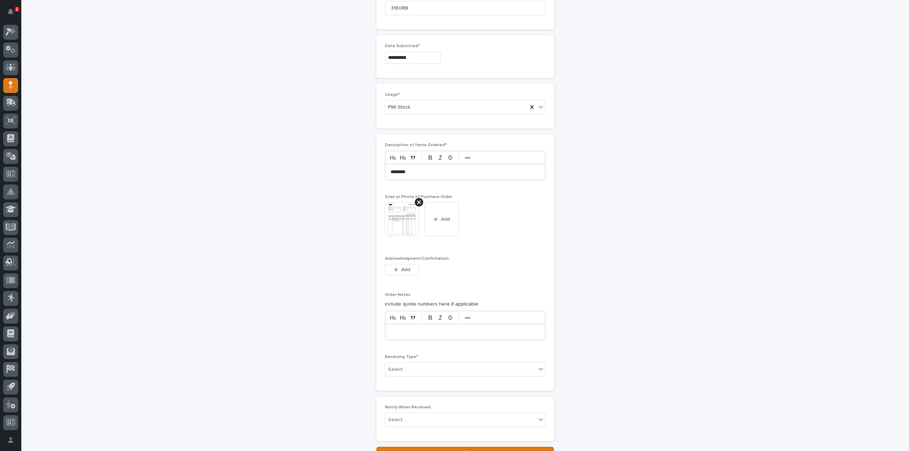
scroll to position [439, 0]
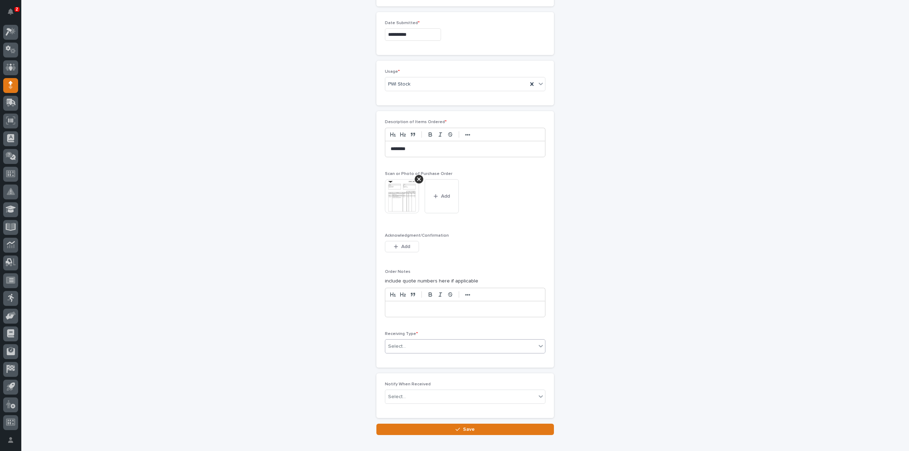
click at [407, 344] on input "text" at bounding box center [407, 347] width 1 height 6
click at [396, 395] on div "Deliver to" at bounding box center [462, 394] width 160 height 12
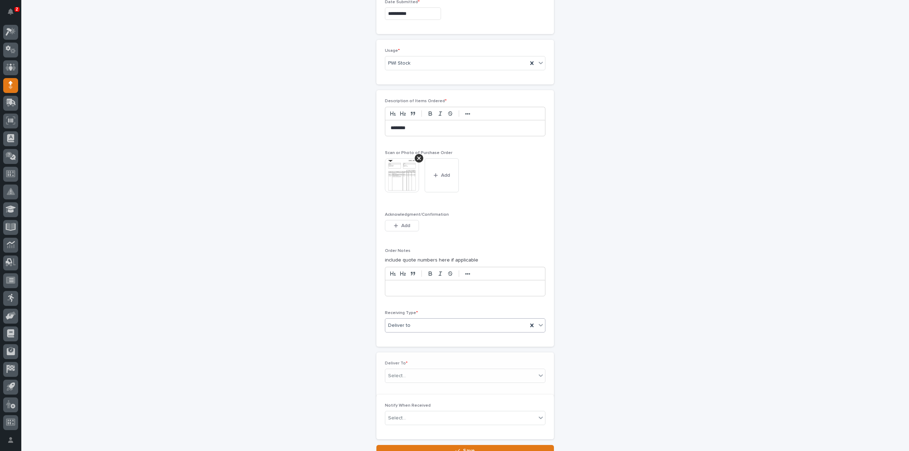
scroll to position [464, 0]
click at [391, 369] on div "Select..." at bounding box center [397, 372] width 18 height 7
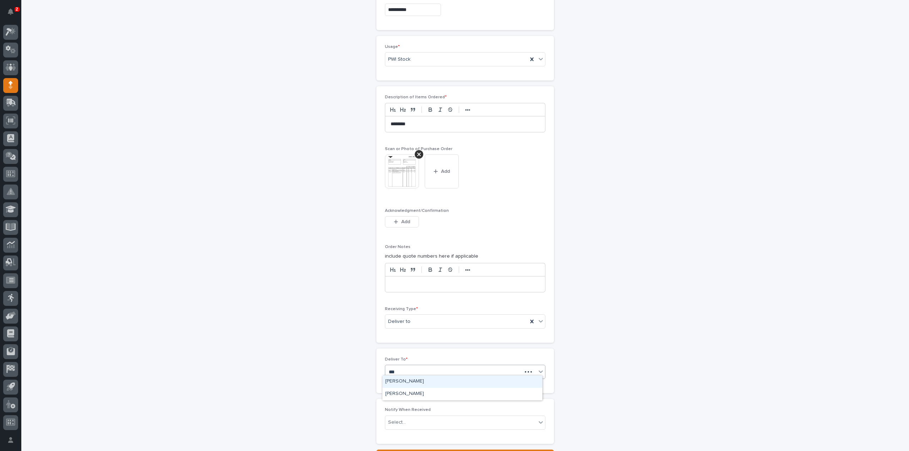
type input "****"
click at [396, 381] on div "[PERSON_NAME]" at bounding box center [462, 382] width 160 height 12
click at [399, 419] on div "Select..." at bounding box center [397, 422] width 18 height 7
type input "****"
click at [414, 404] on div "[PERSON_NAME]" at bounding box center [462, 405] width 160 height 12
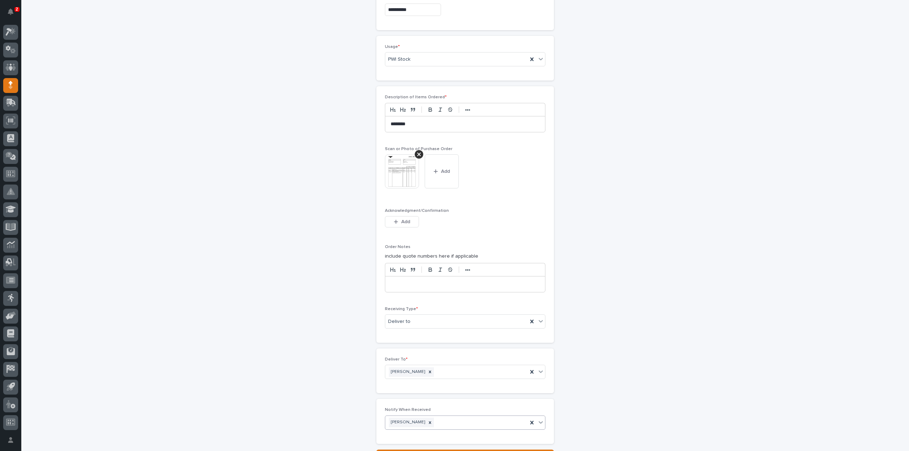
scroll to position [525, 0]
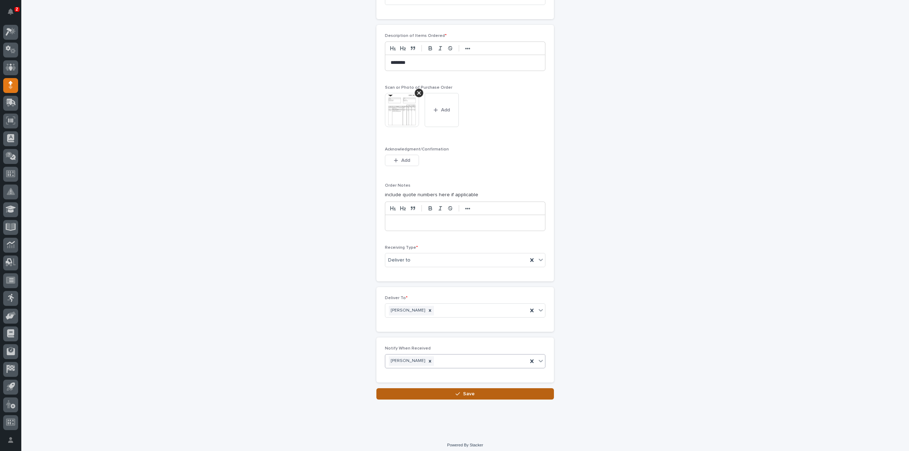
click at [485, 389] on button "Save" at bounding box center [465, 394] width 178 height 11
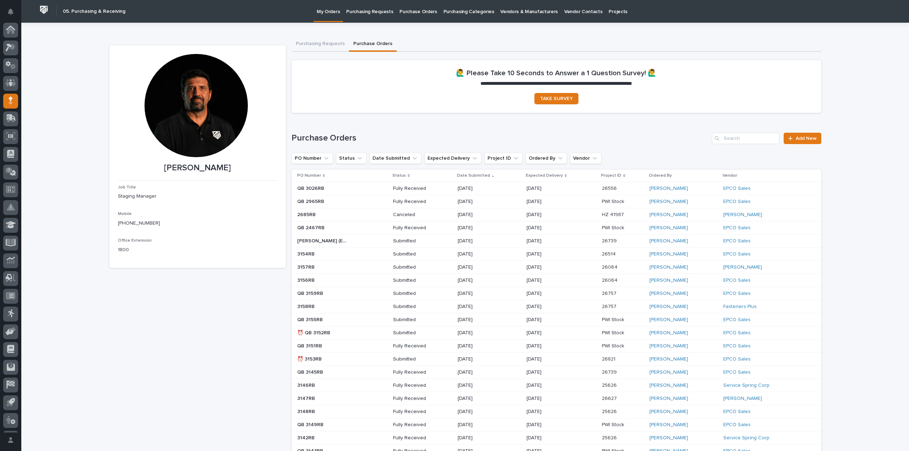
scroll to position [16, 0]
